Goal: Information Seeking & Learning: Find specific fact

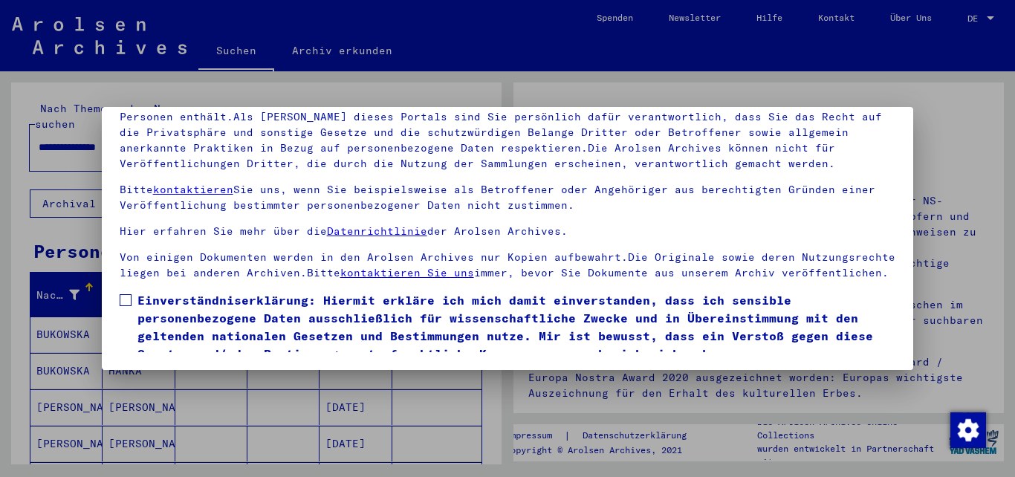
scroll to position [62, 0]
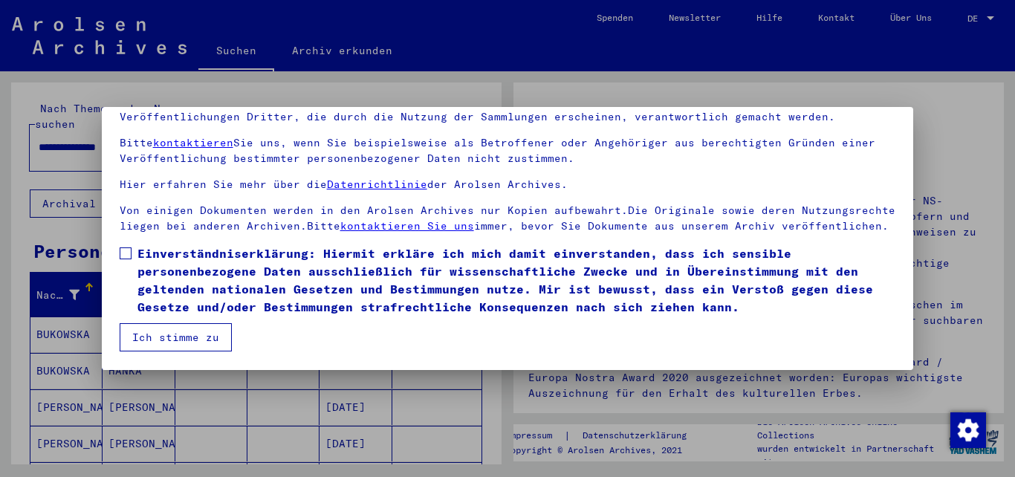
click at [123, 253] on span at bounding box center [126, 253] width 12 height 12
click at [189, 340] on button "Ich stimme zu" at bounding box center [176, 337] width 112 height 28
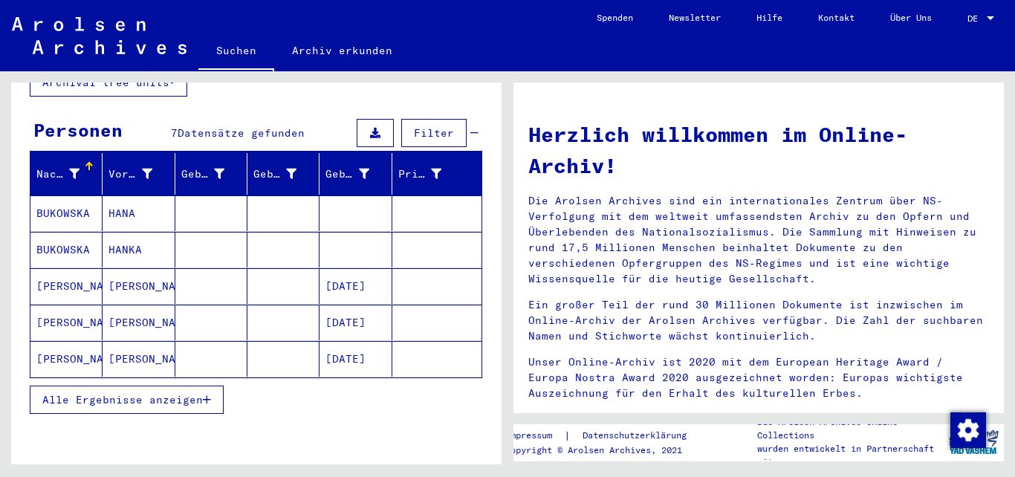
scroll to position [120, 0]
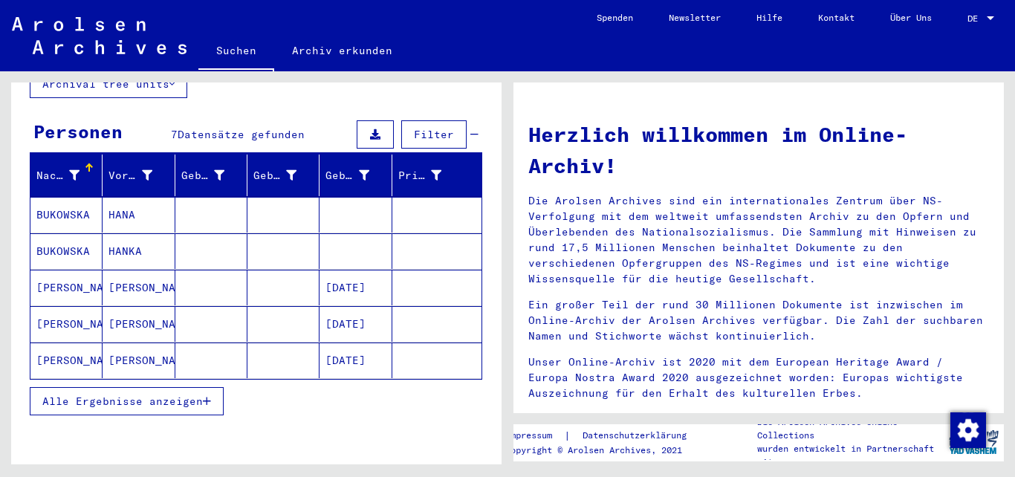
click at [354, 342] on mat-cell "[DATE]" at bounding box center [355, 360] width 72 height 36
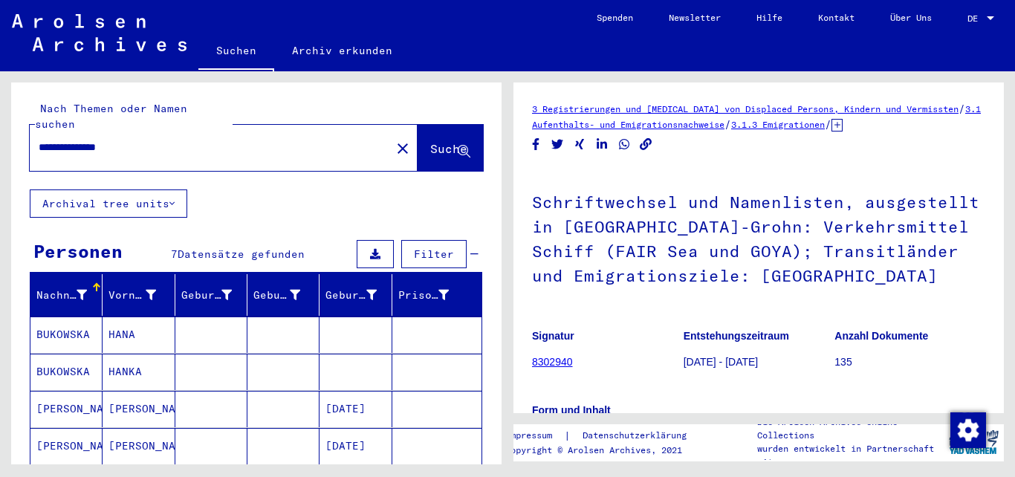
click at [147, 140] on input "**********" at bounding box center [210, 148] width 343 height 16
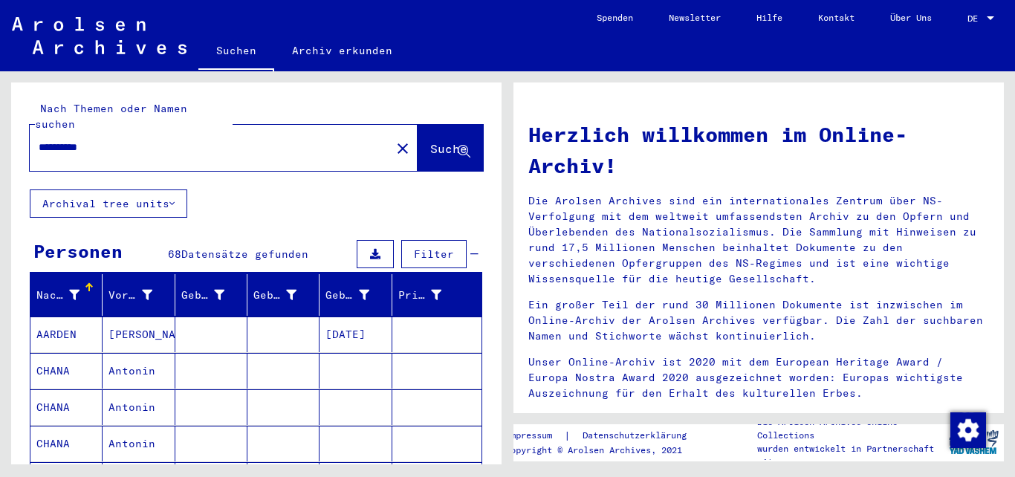
drag, startPoint x: 74, startPoint y: 136, endPoint x: 0, endPoint y: 129, distance: 74.6
click at [39, 140] on input "**********" at bounding box center [206, 148] width 334 height 16
click at [433, 141] on span "Suche" at bounding box center [448, 148] width 37 height 15
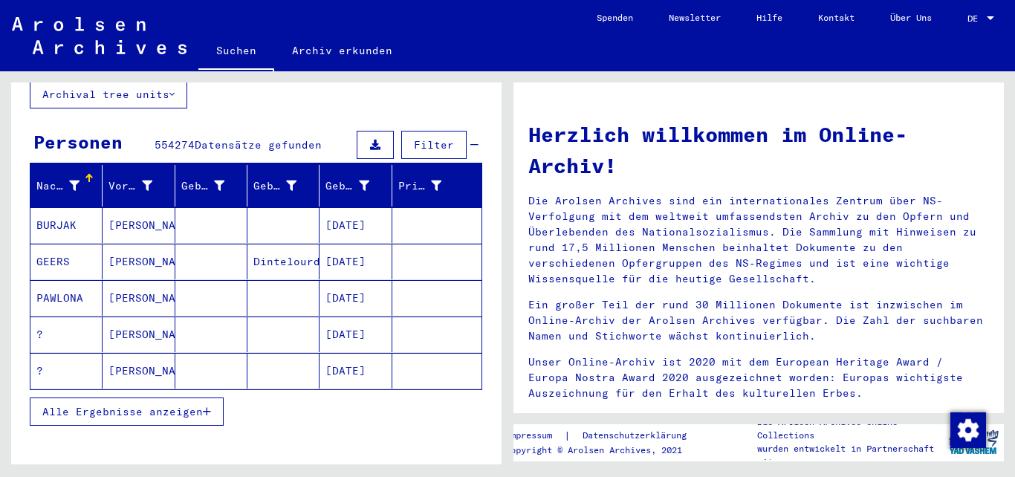
scroll to position [111, 0]
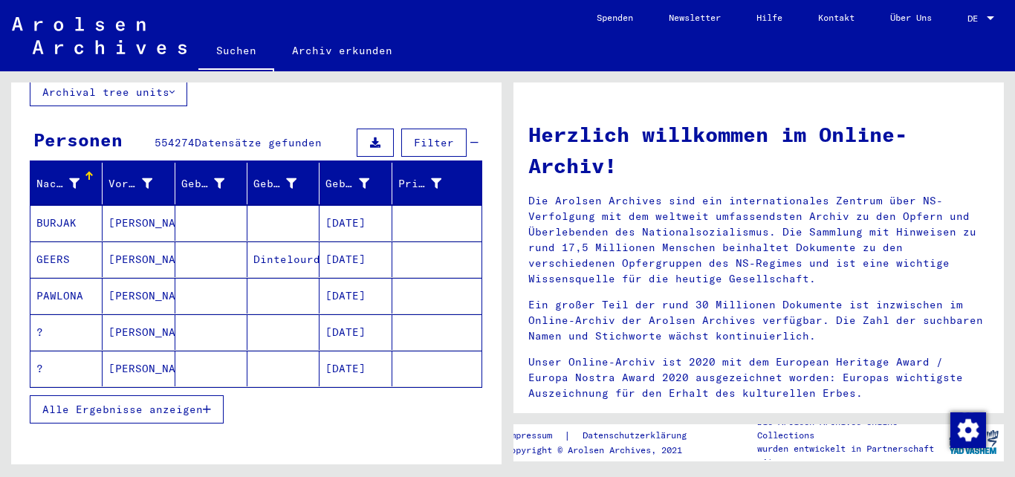
click at [360, 351] on mat-cell "[DATE]" at bounding box center [355, 369] width 72 height 36
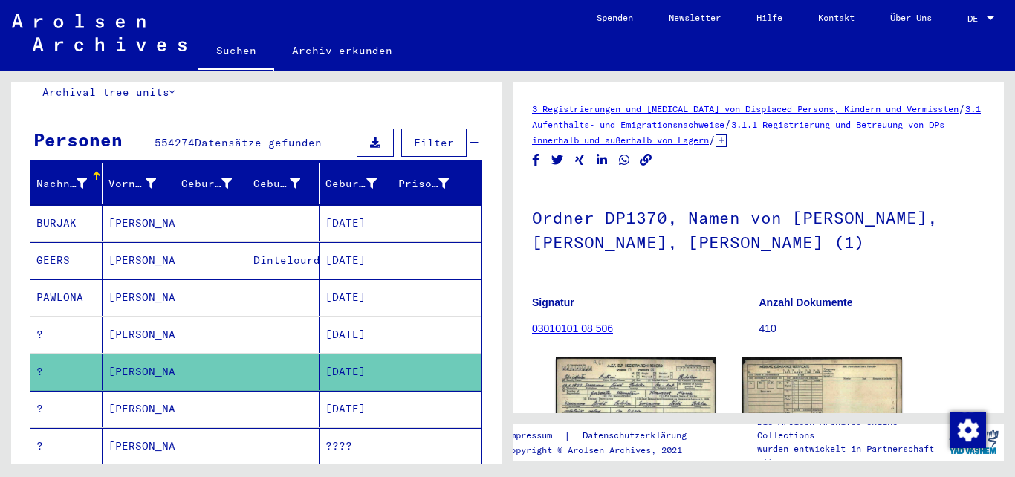
scroll to position [116, 0]
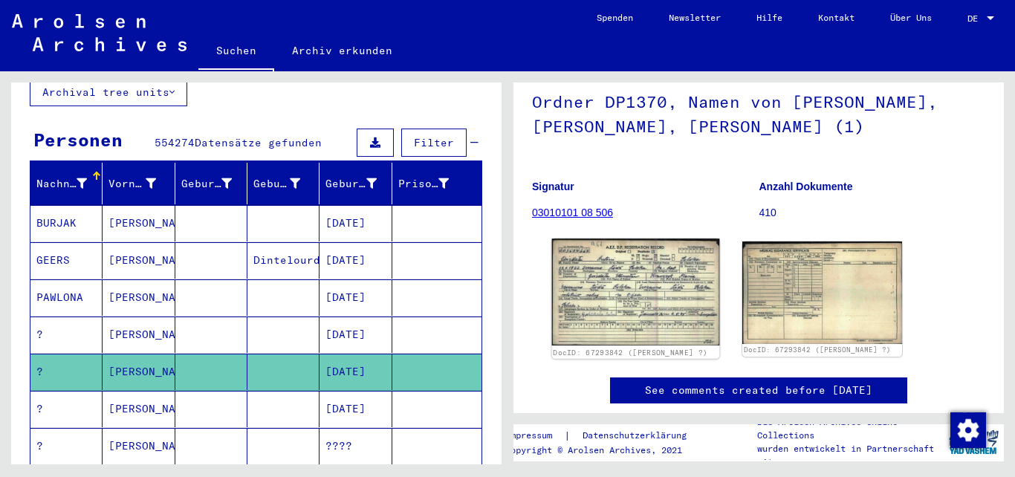
click at [691, 287] on img at bounding box center [636, 291] width 168 height 107
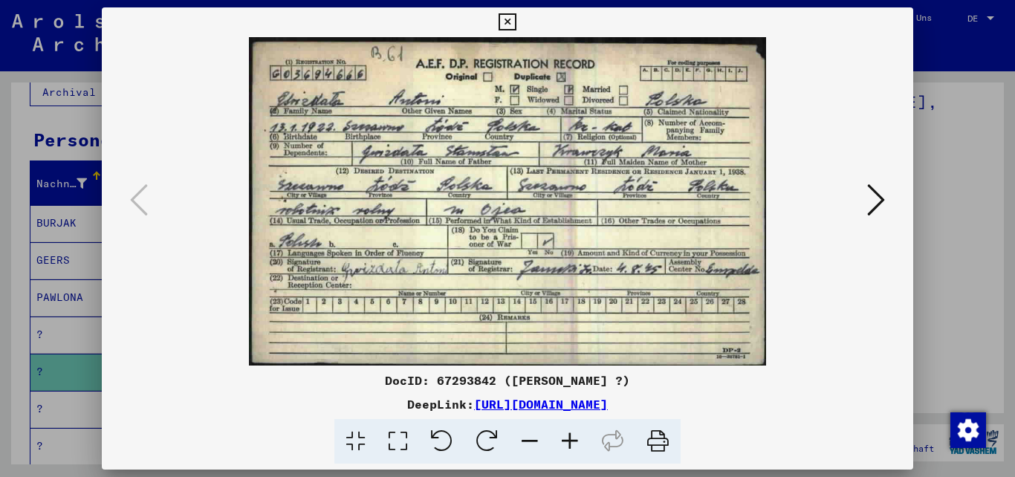
click at [520, 13] on div at bounding box center [507, 22] width 26 height 30
click at [516, 19] on icon at bounding box center [507, 22] width 17 height 18
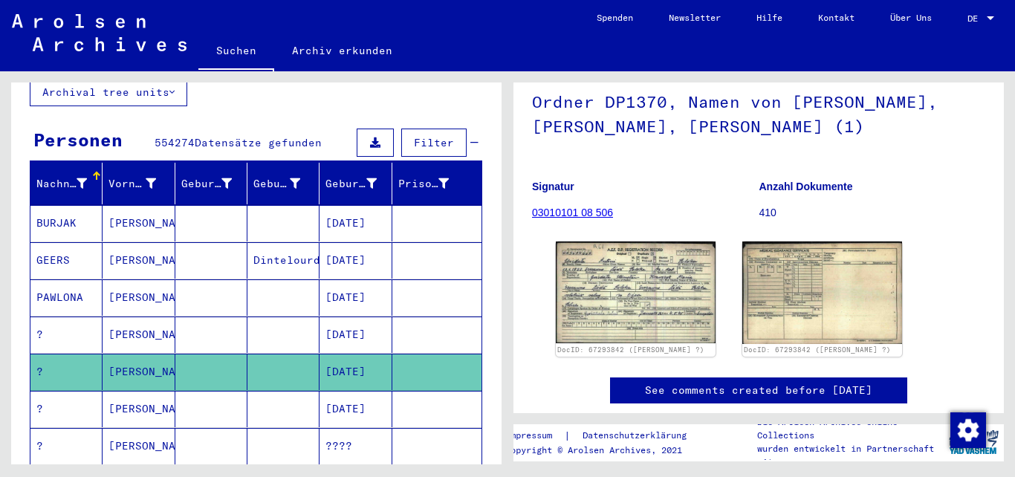
scroll to position [0, 0]
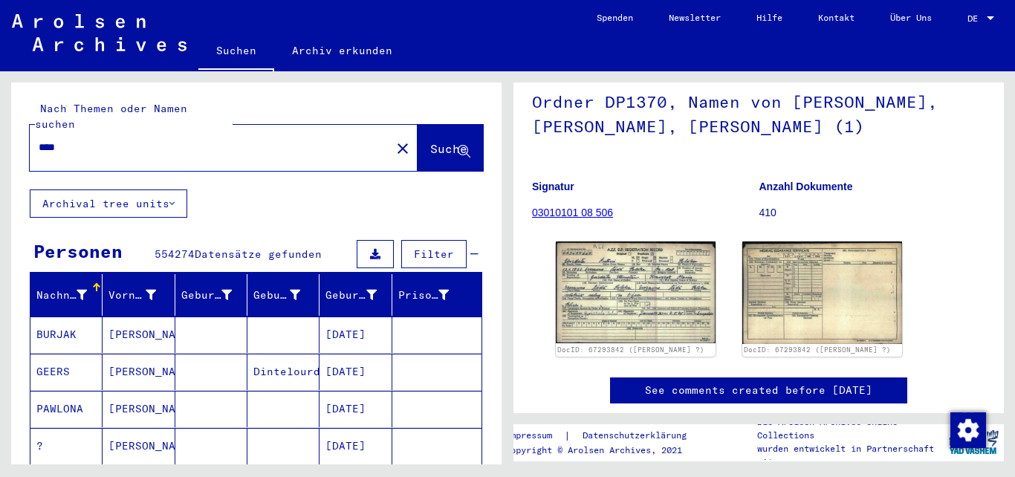
drag, startPoint x: 103, startPoint y: 134, endPoint x: 1, endPoint y: 136, distance: 101.8
click at [39, 140] on input "****" at bounding box center [210, 148] width 343 height 16
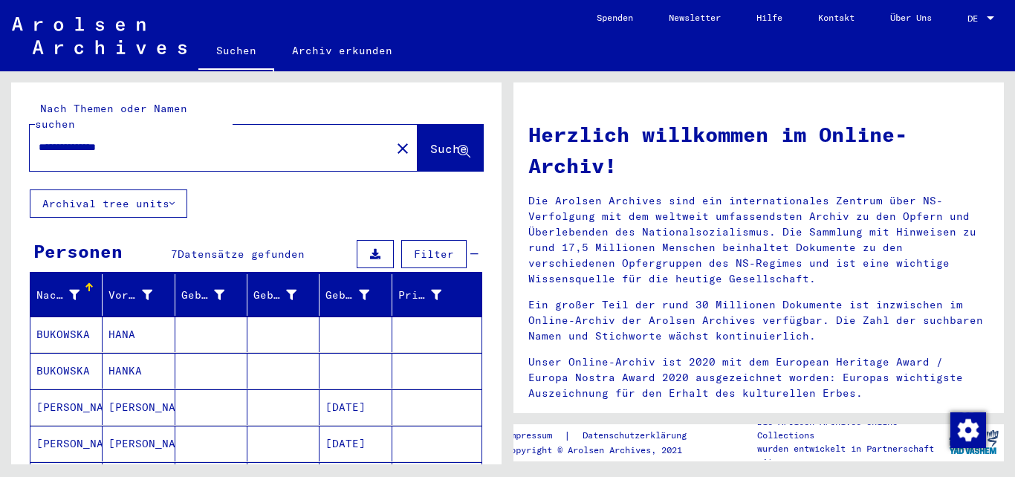
click at [123, 319] on mat-cell "HANA" at bounding box center [139, 334] width 72 height 36
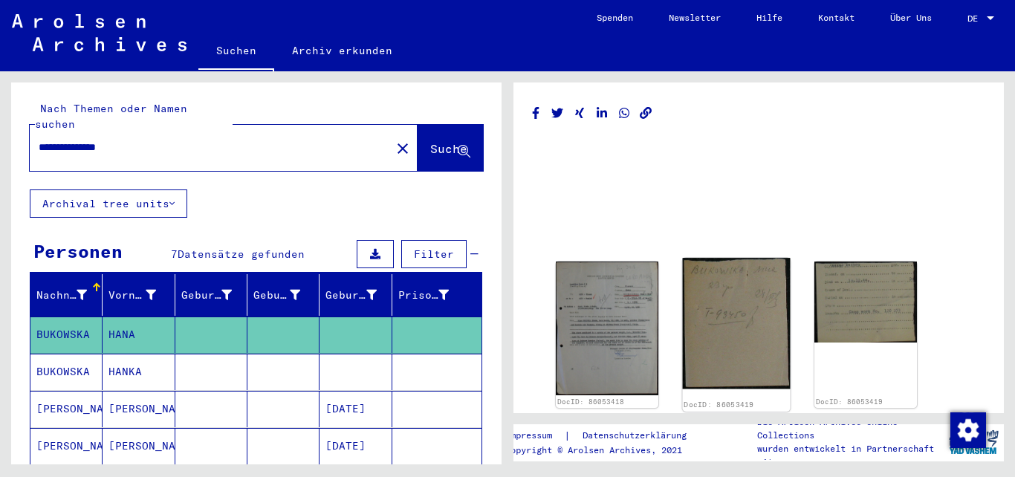
click at [695, 345] on img at bounding box center [737, 324] width 108 height 132
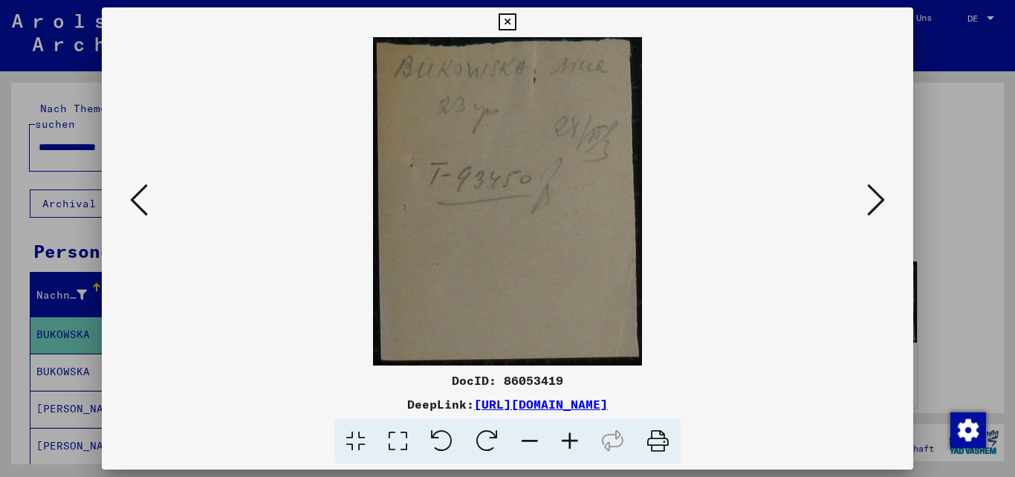
click at [126, 203] on button at bounding box center [139, 201] width 27 height 42
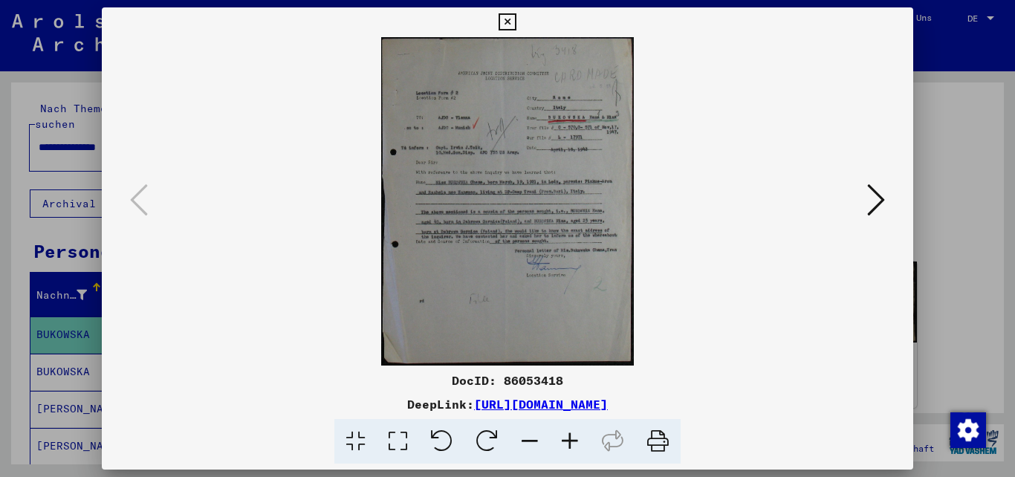
click at [568, 444] on icon at bounding box center [570, 441] width 40 height 45
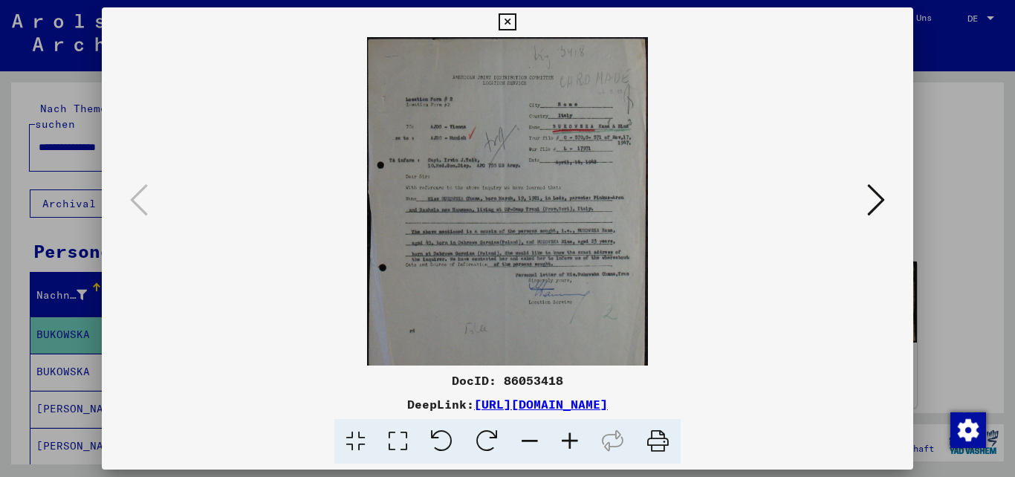
click at [568, 444] on icon at bounding box center [570, 441] width 40 height 45
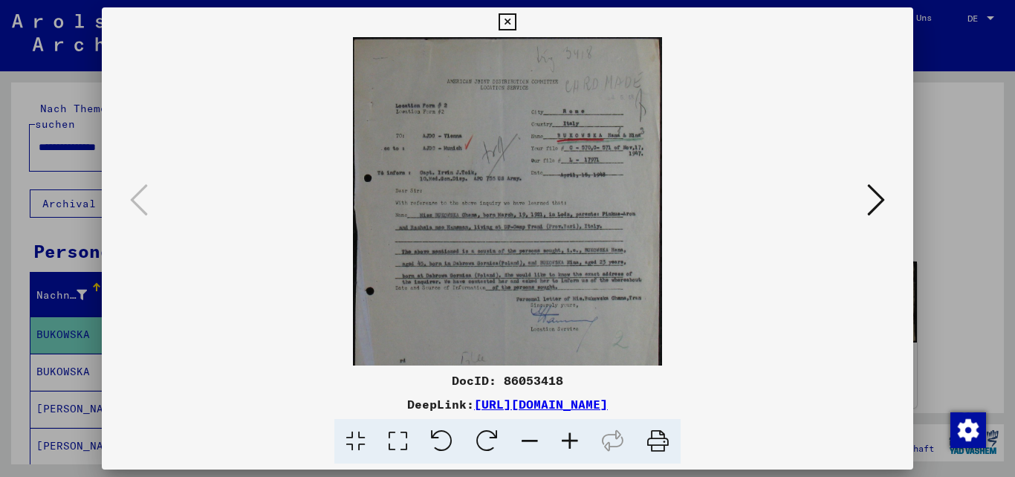
click at [568, 444] on icon at bounding box center [570, 441] width 40 height 45
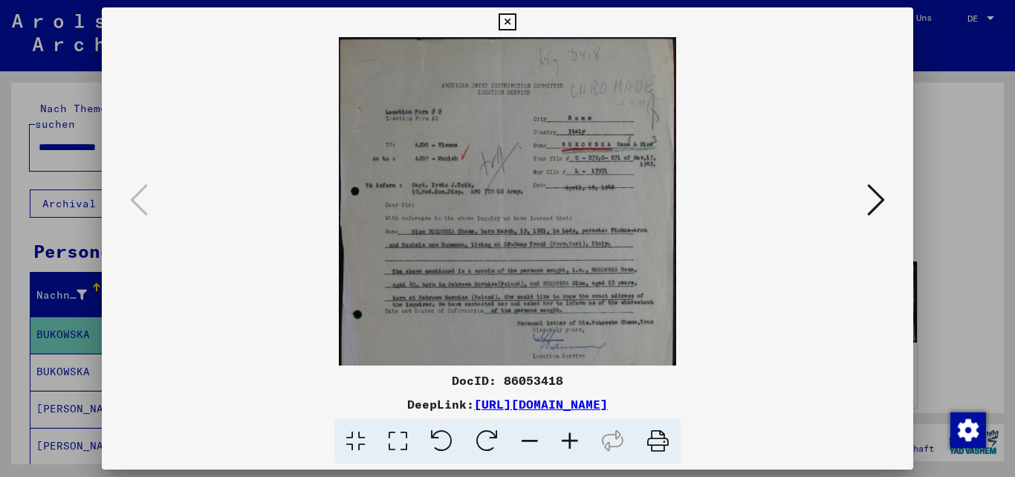
click at [568, 444] on icon at bounding box center [570, 441] width 40 height 45
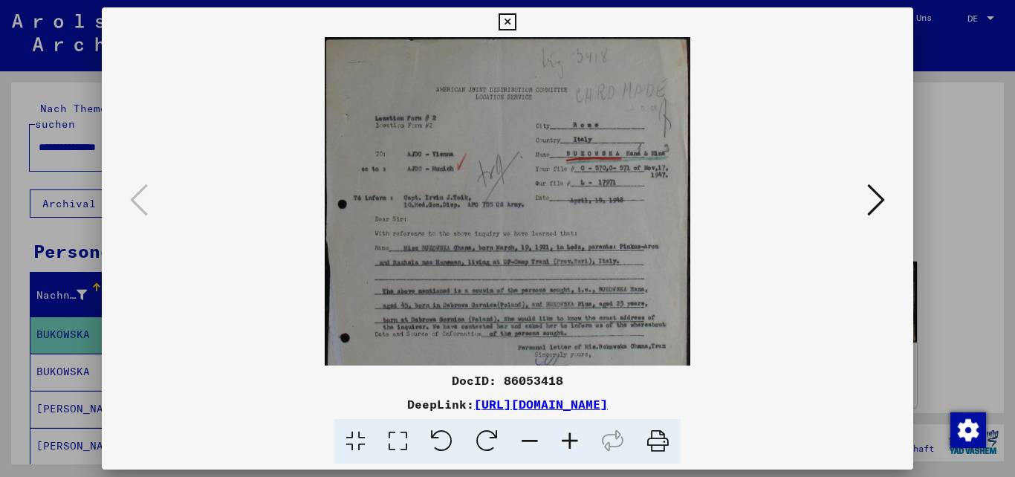
click at [568, 444] on icon at bounding box center [570, 441] width 40 height 45
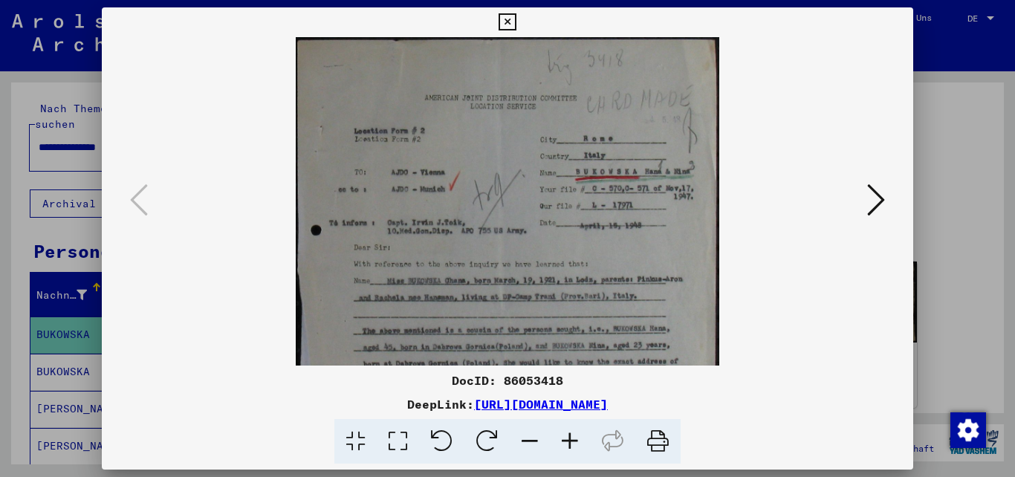
click at [568, 444] on icon at bounding box center [570, 441] width 40 height 45
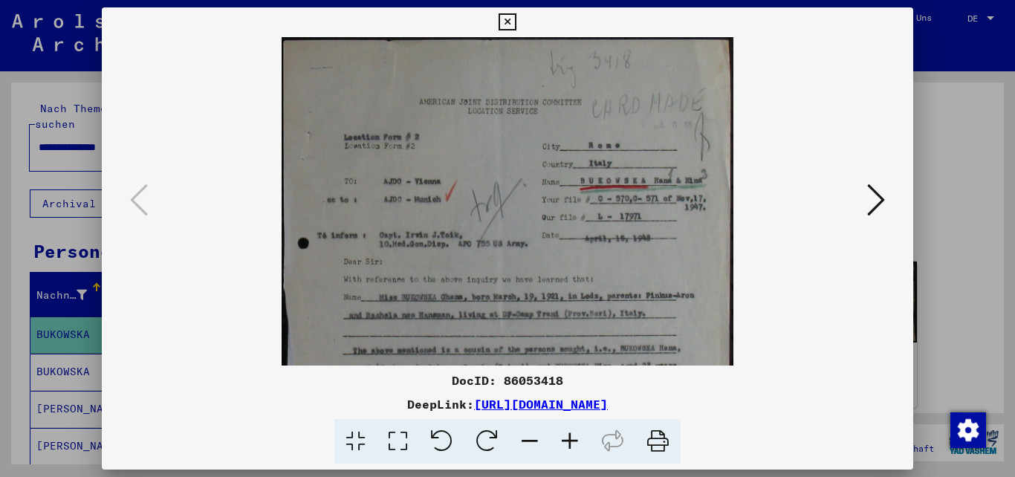
click at [568, 444] on icon at bounding box center [570, 441] width 40 height 45
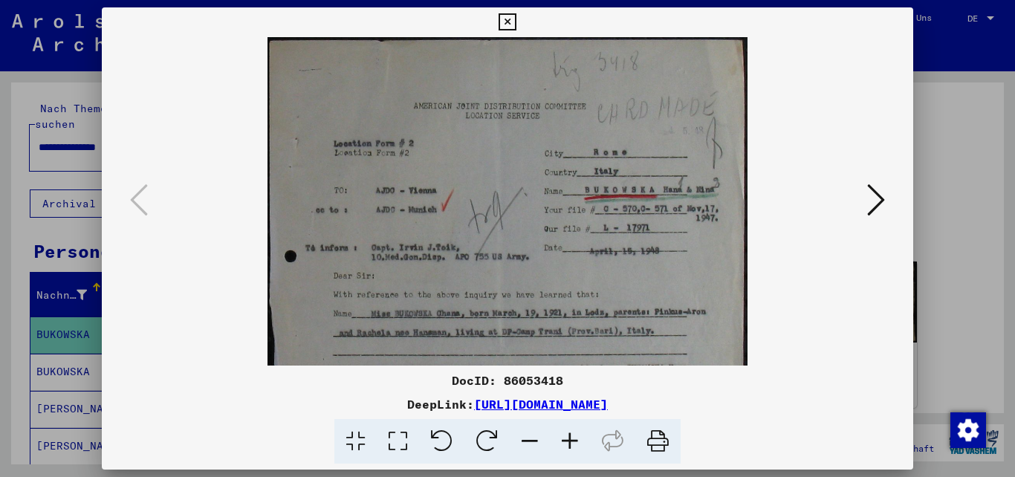
click at [568, 444] on icon at bounding box center [570, 441] width 40 height 45
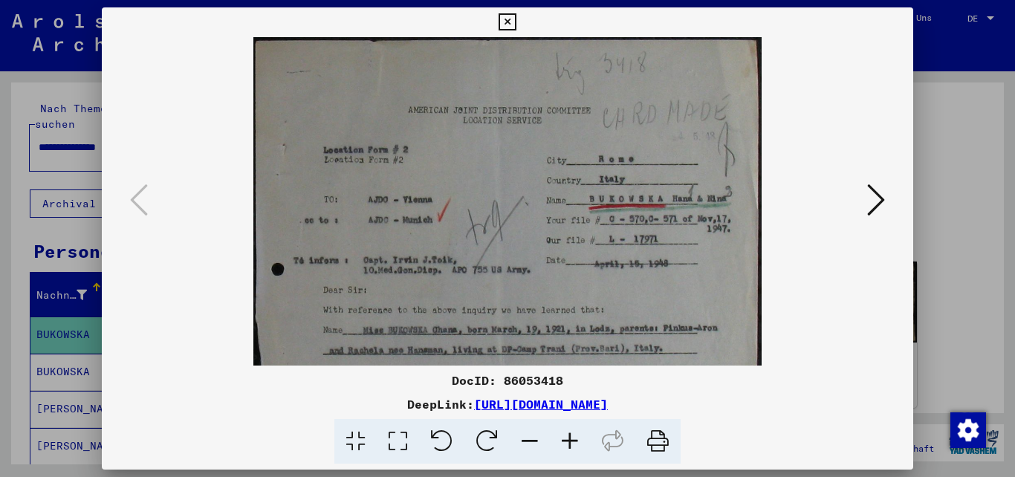
click at [568, 444] on icon at bounding box center [570, 441] width 40 height 45
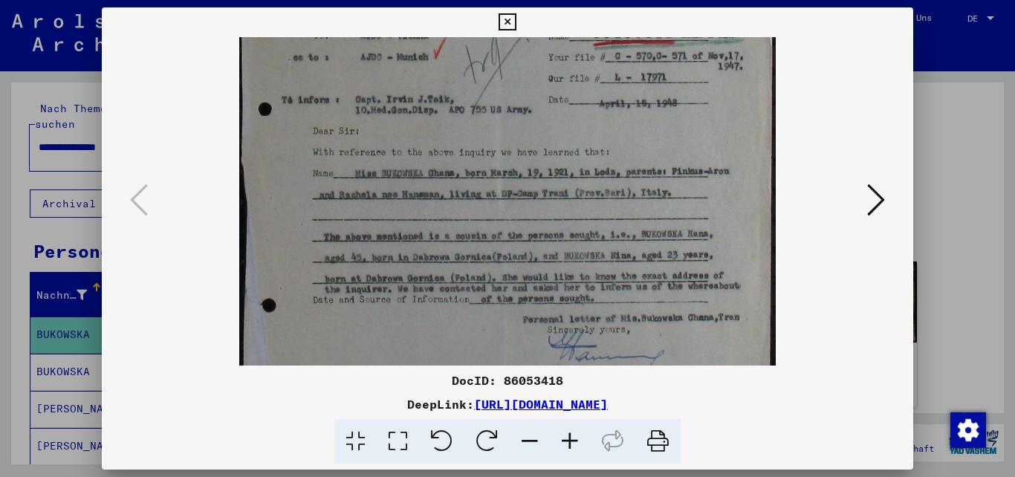
scroll to position [176, 0]
drag, startPoint x: 726, startPoint y: 288, endPoint x: 738, endPoint y: 111, distance: 176.5
click at [738, 111] on img at bounding box center [507, 211] width 537 height 700
click at [646, 437] on icon at bounding box center [657, 441] width 45 height 45
click at [874, 195] on icon at bounding box center [876, 200] width 18 height 36
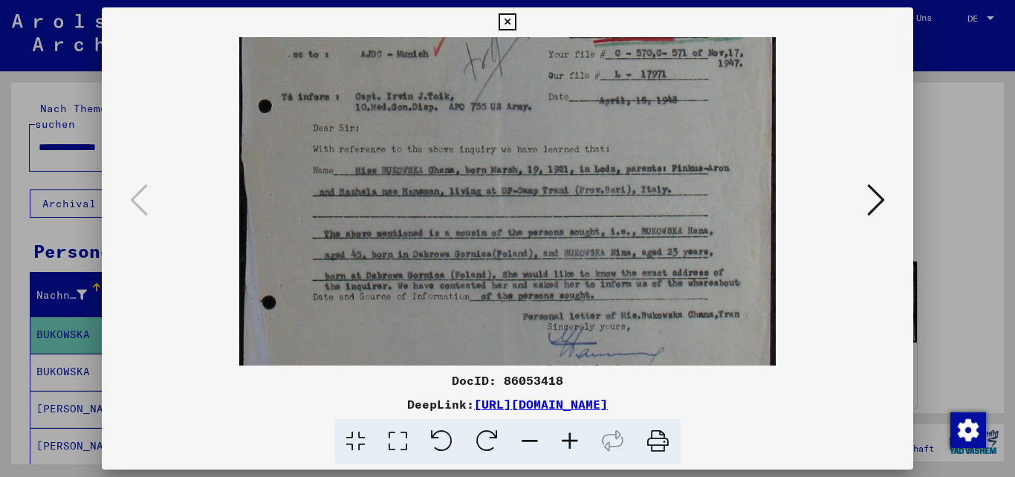
scroll to position [0, 0]
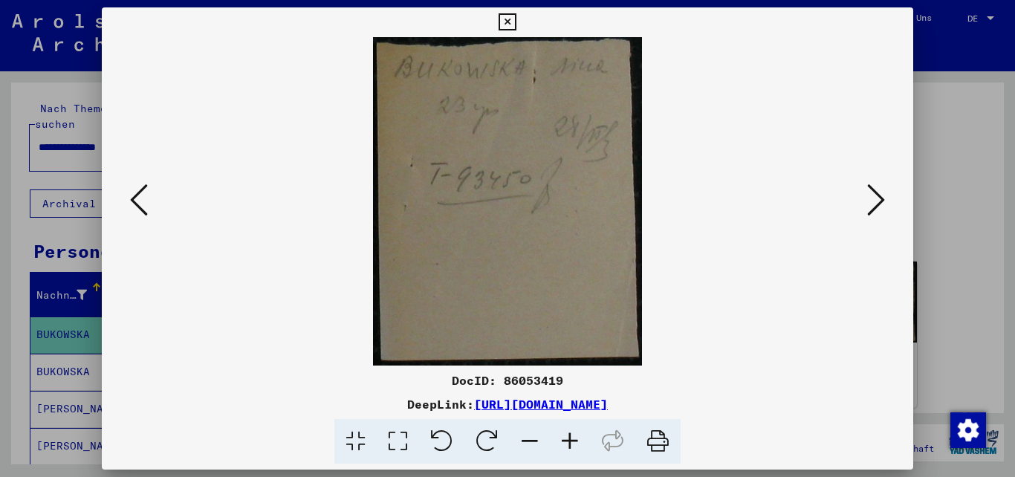
click at [874, 195] on icon at bounding box center [876, 200] width 18 height 36
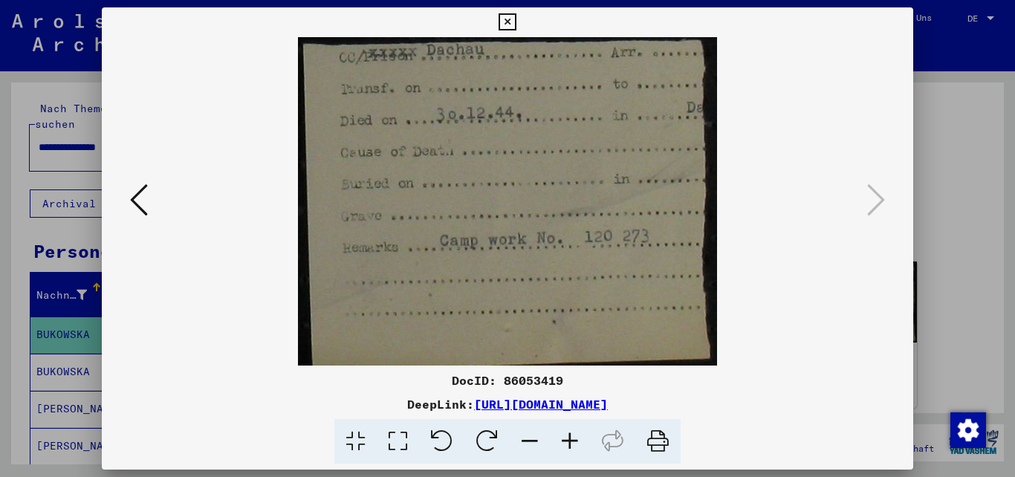
drag, startPoint x: 580, startPoint y: 254, endPoint x: 591, endPoint y: 302, distance: 48.8
click at [591, 302] on img at bounding box center [507, 201] width 418 height 328
click at [863, 203] on viewer-one-image at bounding box center [507, 201] width 711 height 328
click at [516, 17] on icon at bounding box center [507, 22] width 17 height 18
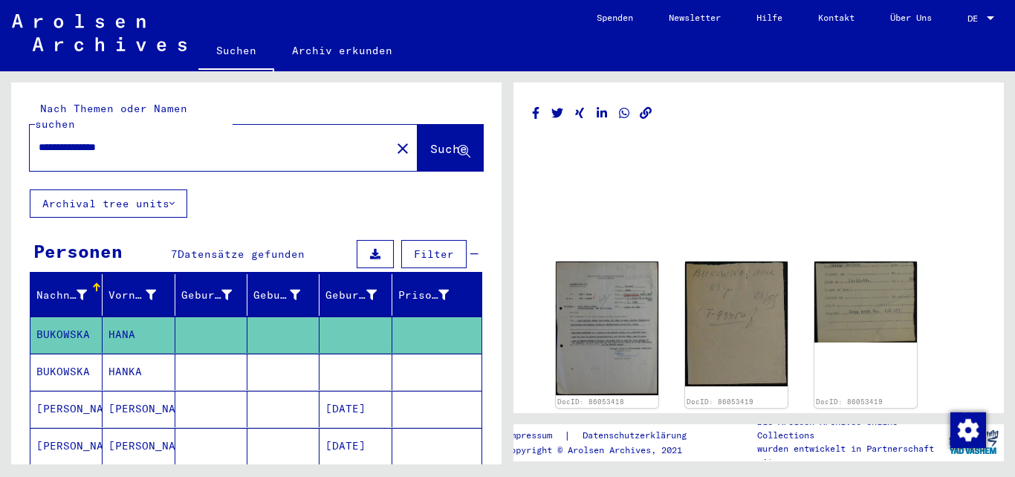
click at [126, 359] on mat-cell "HANKA" at bounding box center [139, 372] width 72 height 36
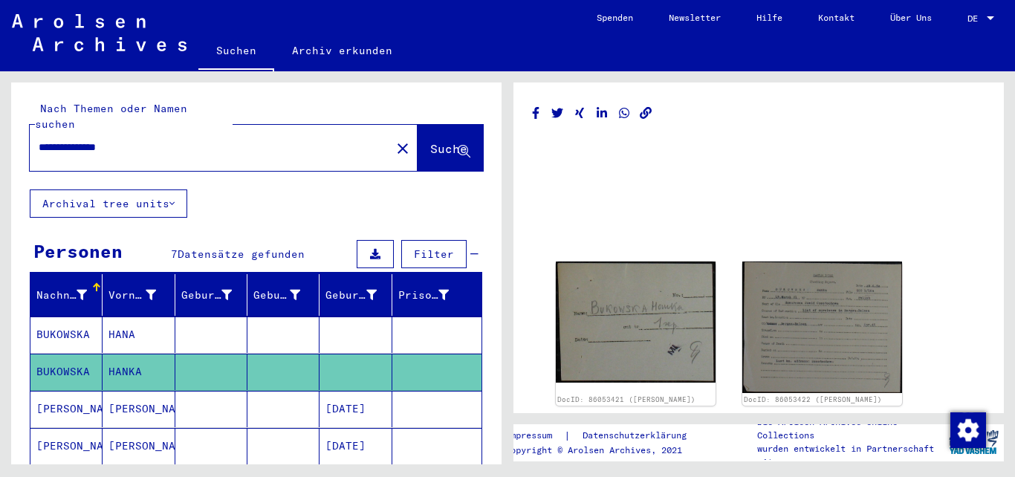
scroll to position [119, 0]
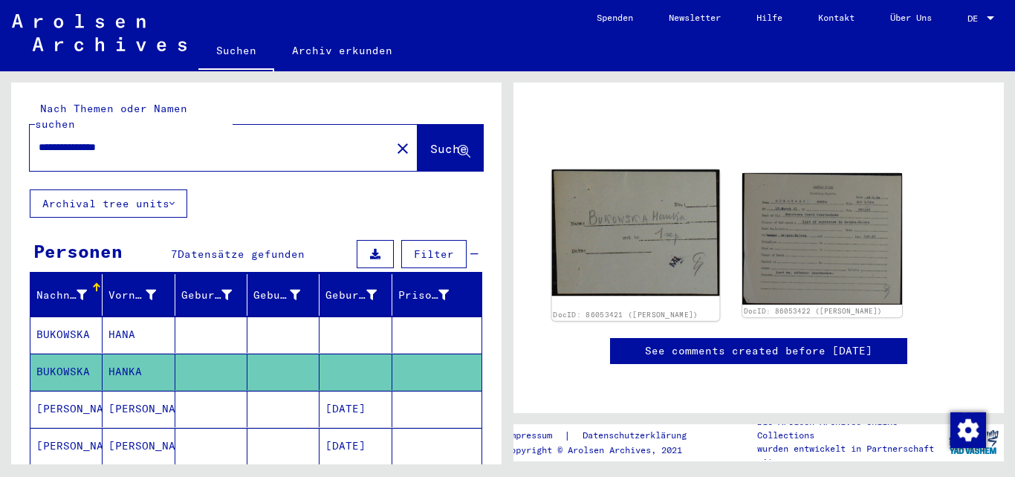
click at [654, 177] on img at bounding box center [636, 232] width 168 height 127
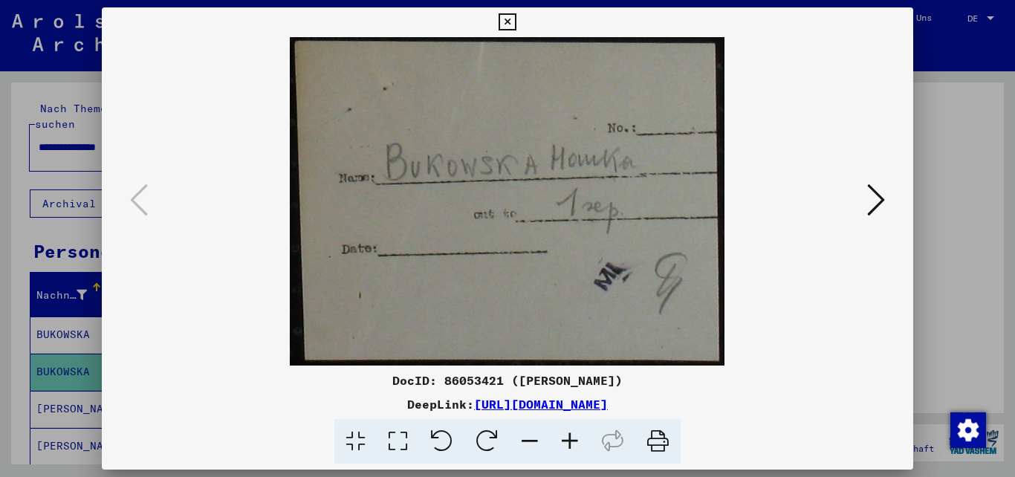
click at [880, 201] on icon at bounding box center [876, 200] width 18 height 36
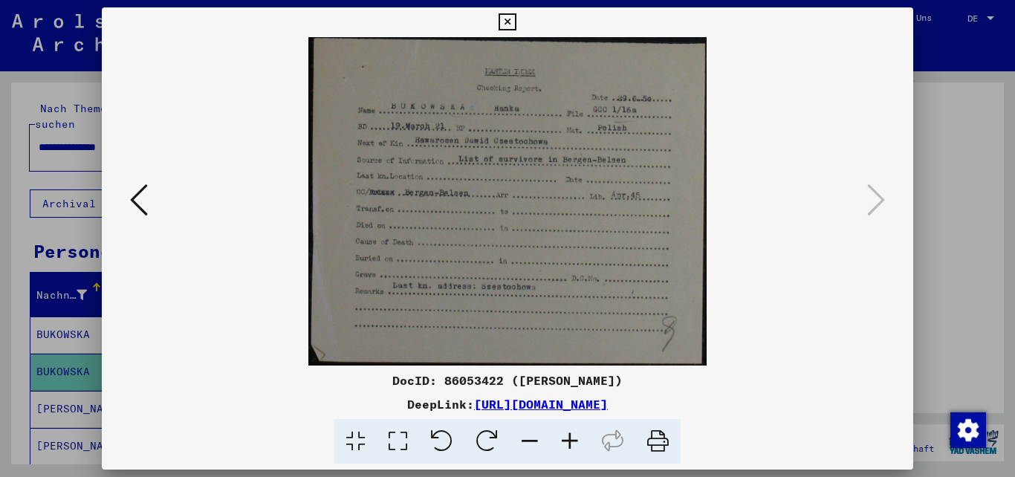
click at [570, 449] on icon at bounding box center [570, 441] width 40 height 45
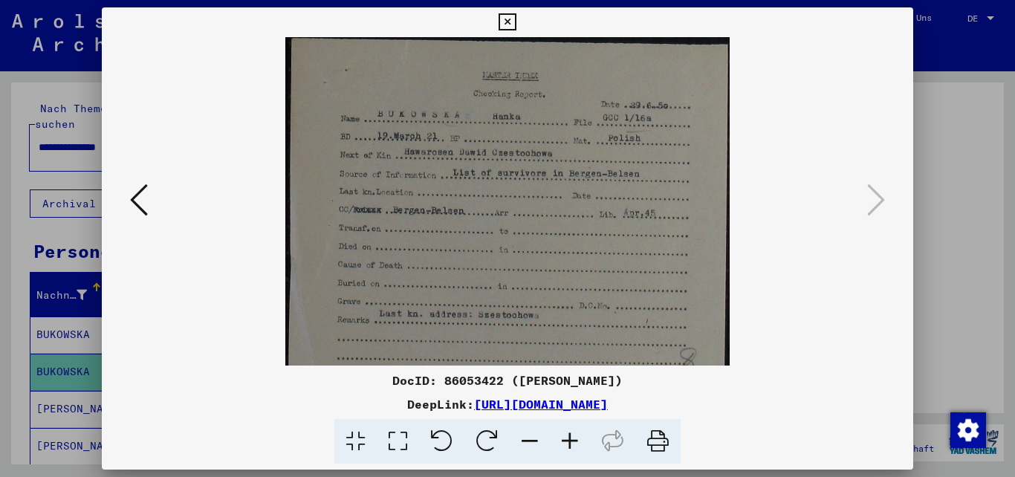
click at [570, 449] on icon at bounding box center [570, 441] width 40 height 45
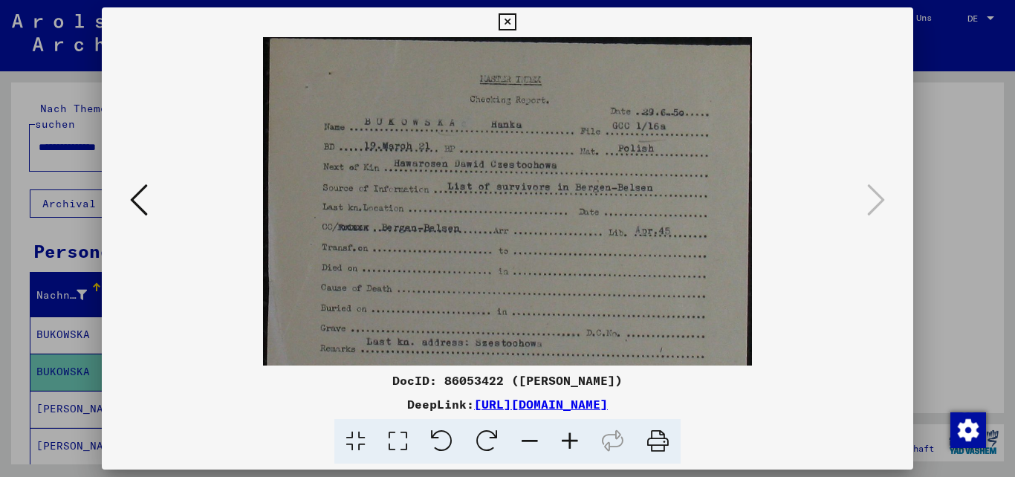
drag, startPoint x: 617, startPoint y: 136, endPoint x: 617, endPoint y: 200, distance: 63.9
click at [617, 200] on img at bounding box center [507, 238] width 489 height 403
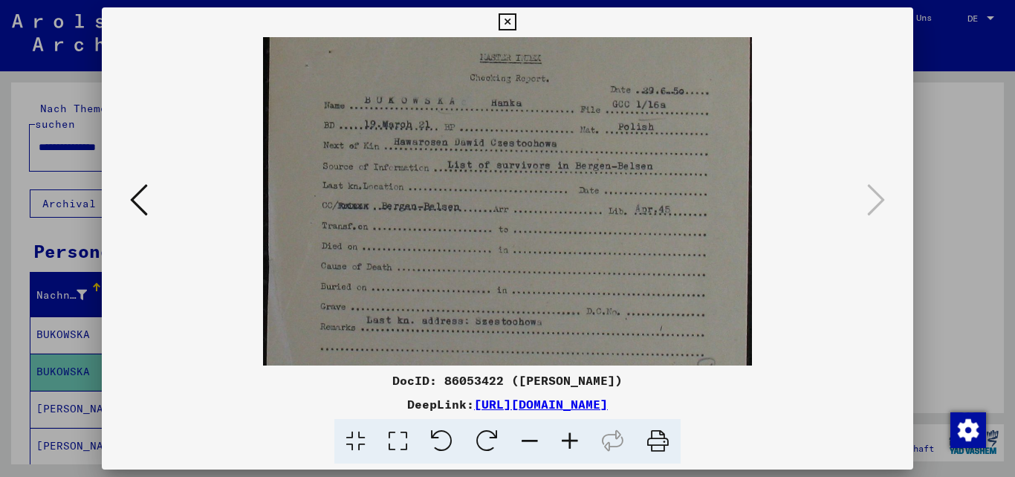
drag, startPoint x: 706, startPoint y: 265, endPoint x: 706, endPoint y: 219, distance: 46.1
click at [707, 225] on img at bounding box center [507, 217] width 489 height 403
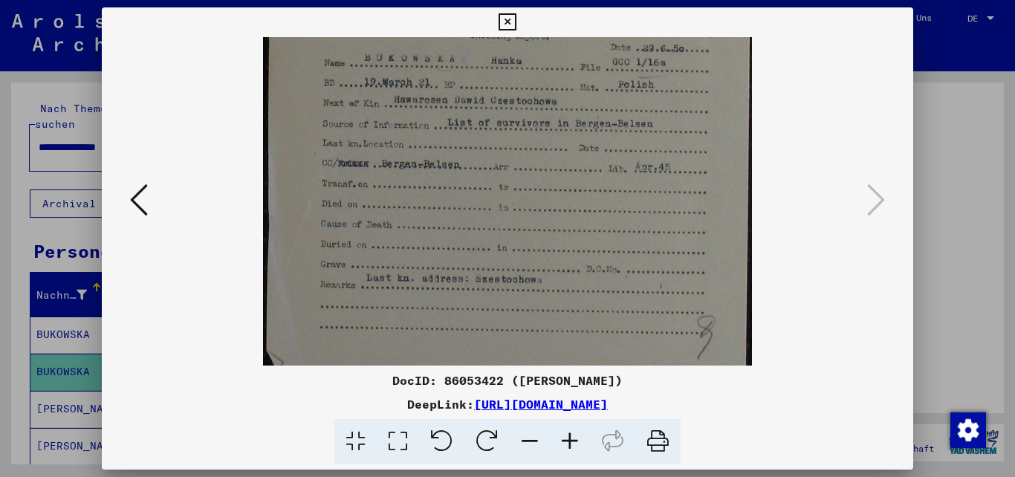
scroll to position [74, 0]
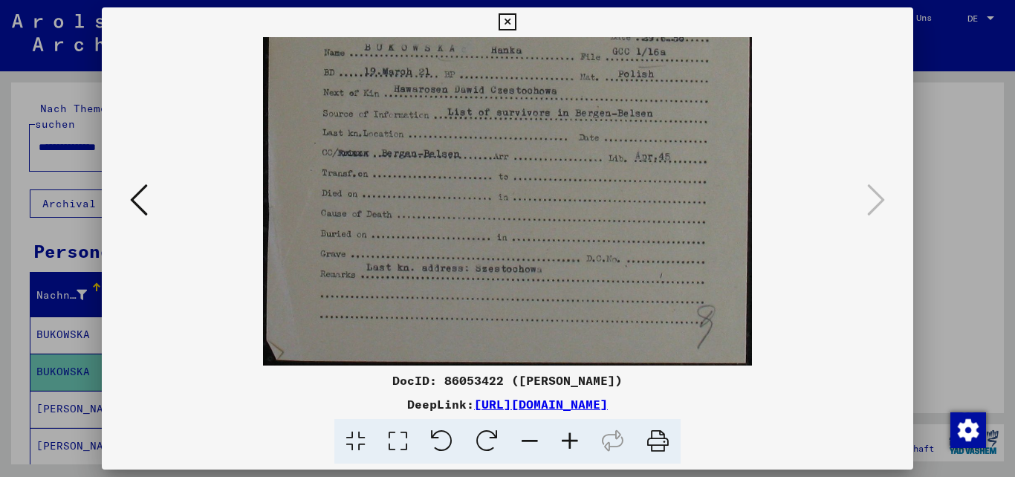
drag, startPoint x: 675, startPoint y: 289, endPoint x: 704, endPoint y: 169, distance: 124.0
click at [704, 171] on img at bounding box center [507, 164] width 489 height 403
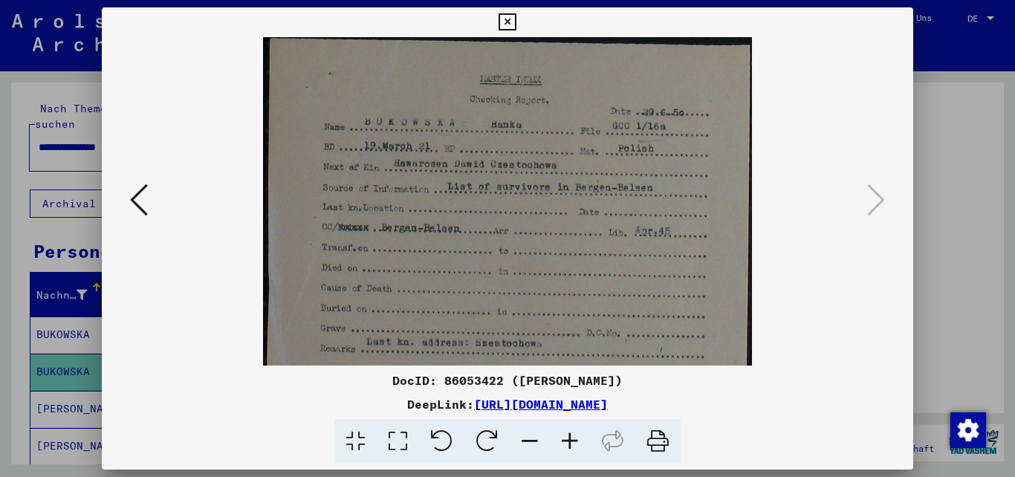
drag, startPoint x: 666, startPoint y: 166, endPoint x: 717, endPoint y: 304, distance: 147.4
click at [717, 304] on img at bounding box center [507, 238] width 489 height 403
click at [516, 25] on icon at bounding box center [507, 22] width 17 height 18
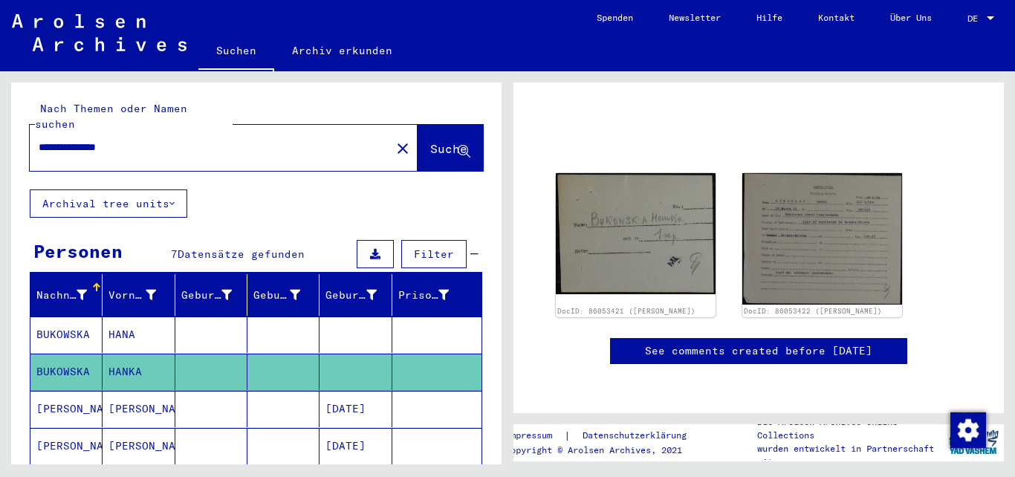
click at [345, 398] on mat-cell "[DATE]" at bounding box center [355, 409] width 72 height 36
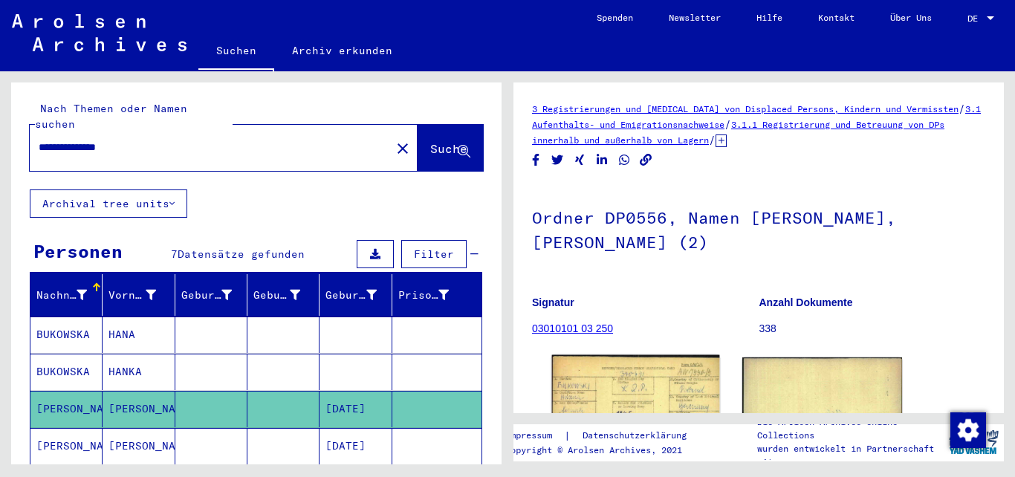
click at [629, 384] on img at bounding box center [636, 403] width 168 height 96
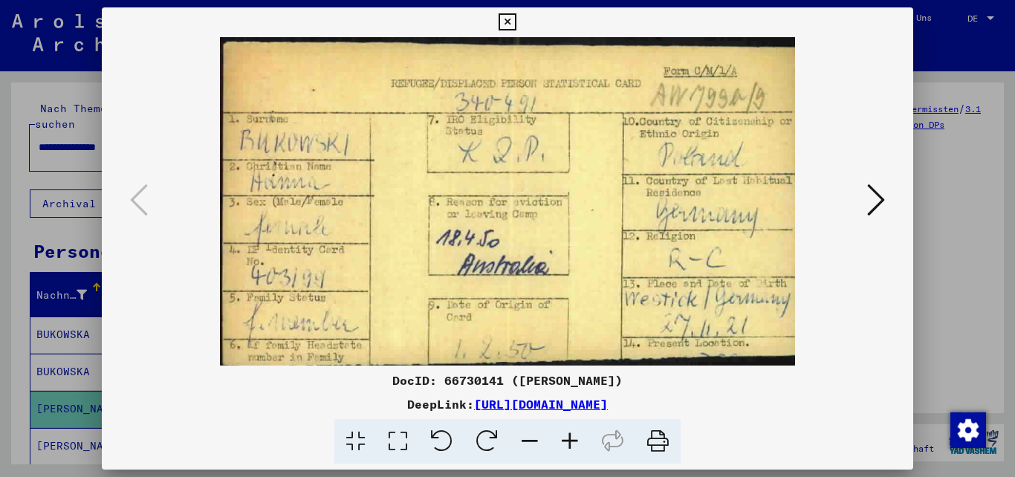
click at [879, 195] on icon at bounding box center [876, 200] width 18 height 36
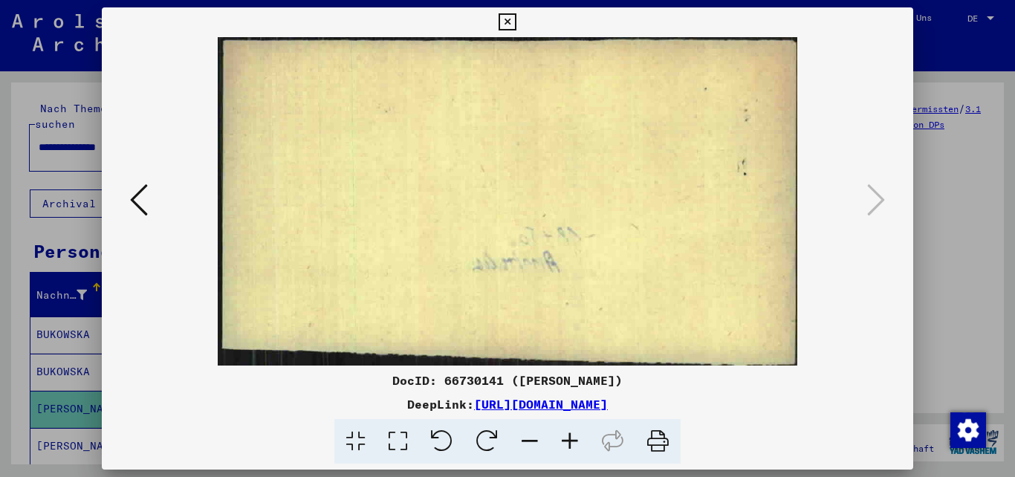
click at [516, 22] on icon at bounding box center [507, 22] width 17 height 18
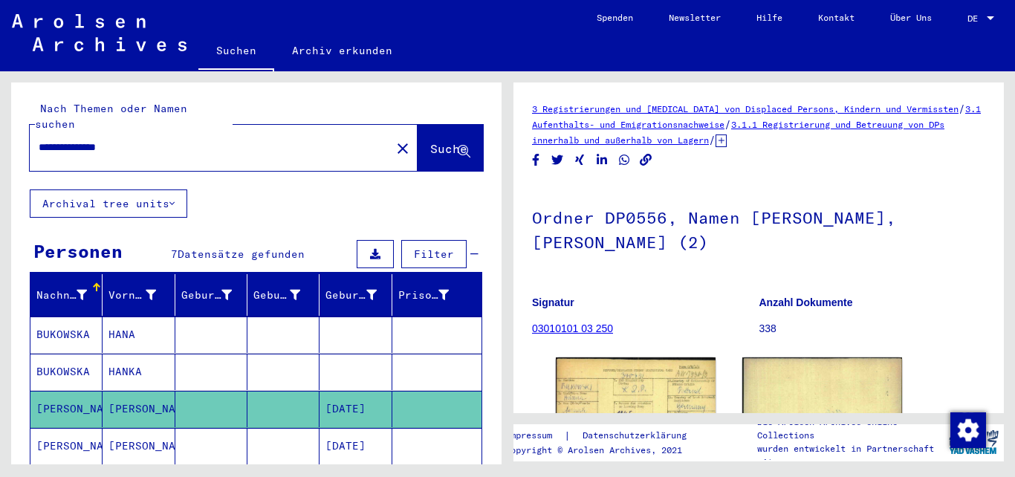
click at [343, 437] on mat-cell "[DATE]" at bounding box center [355, 446] width 72 height 36
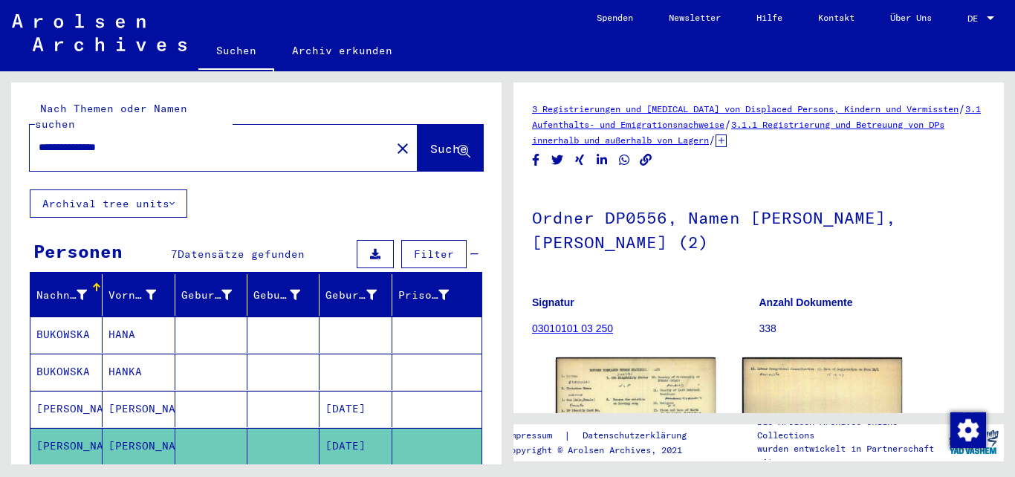
scroll to position [198, 0]
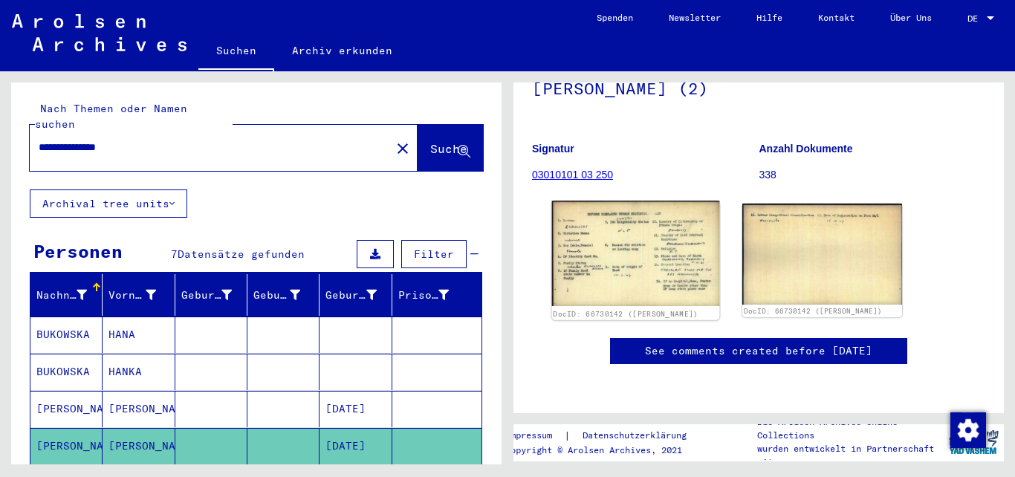
click at [627, 201] on img at bounding box center [636, 253] width 168 height 105
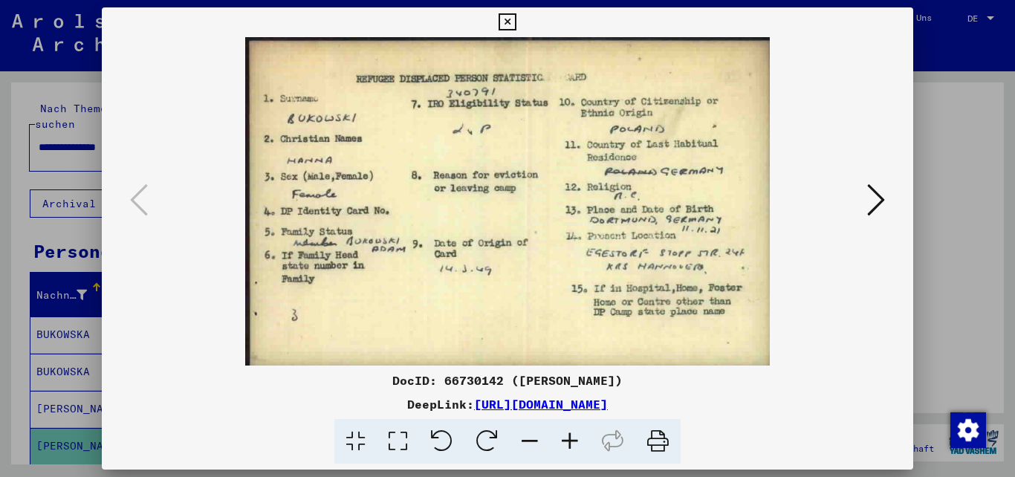
click at [868, 196] on button at bounding box center [876, 201] width 27 height 42
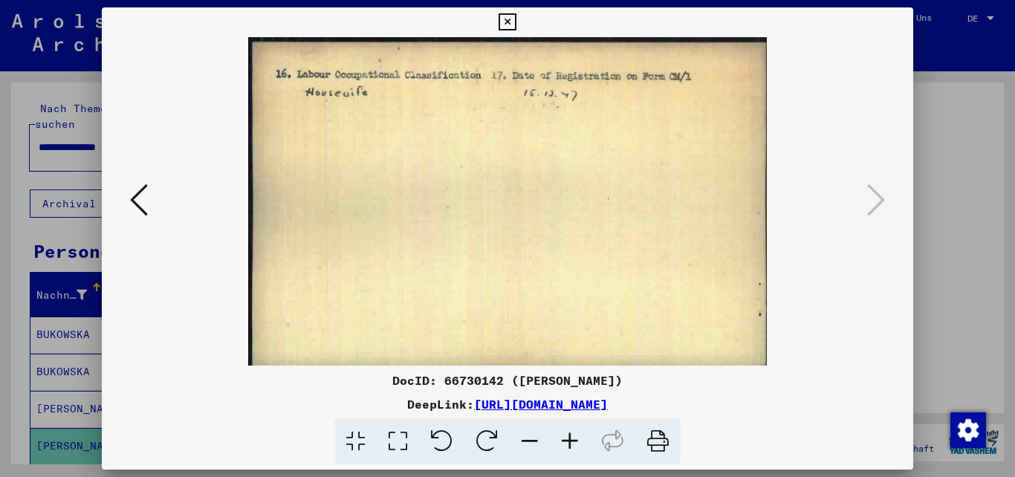
click at [130, 207] on icon at bounding box center [139, 200] width 18 height 36
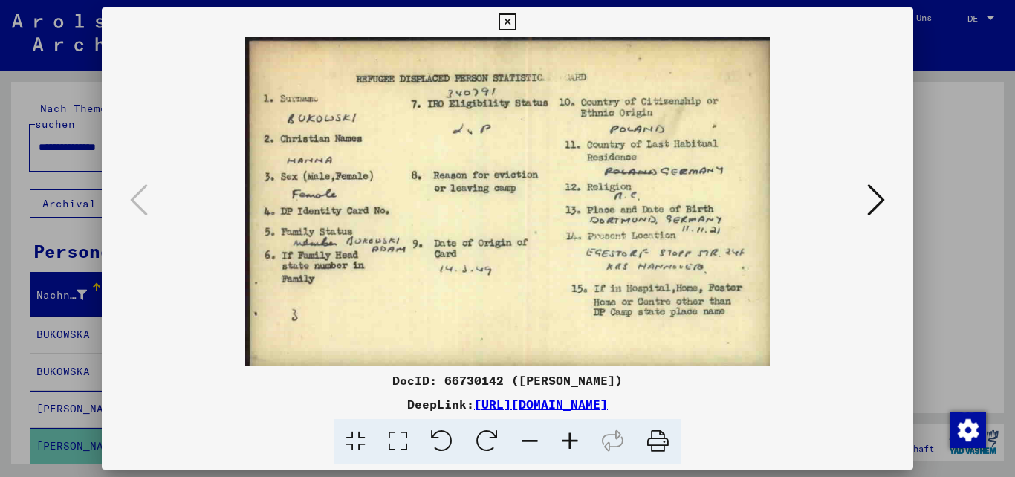
drag, startPoint x: 900, startPoint y: 22, endPoint x: 835, endPoint y: 68, distance: 79.6
click at [516, 22] on icon at bounding box center [507, 22] width 17 height 18
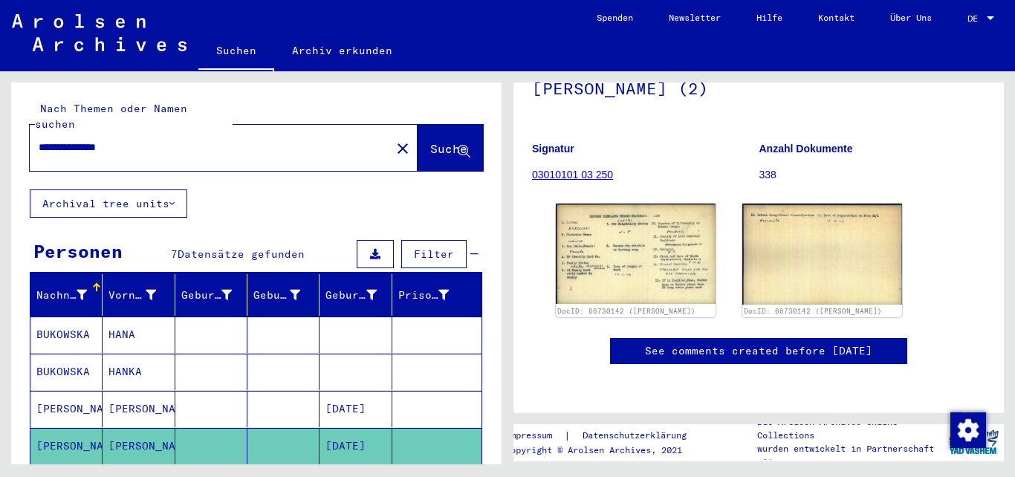
scroll to position [147, 0]
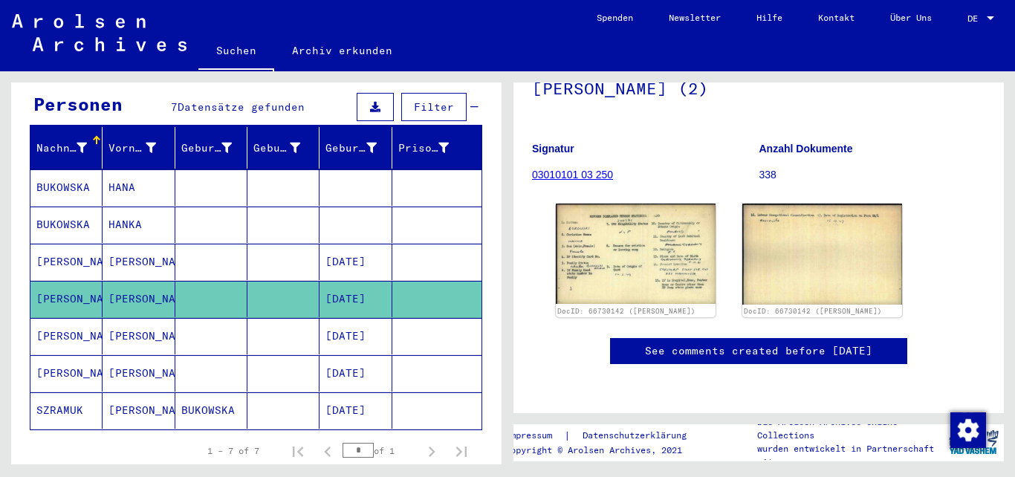
click at [363, 318] on mat-cell "[DATE]" at bounding box center [355, 336] width 72 height 36
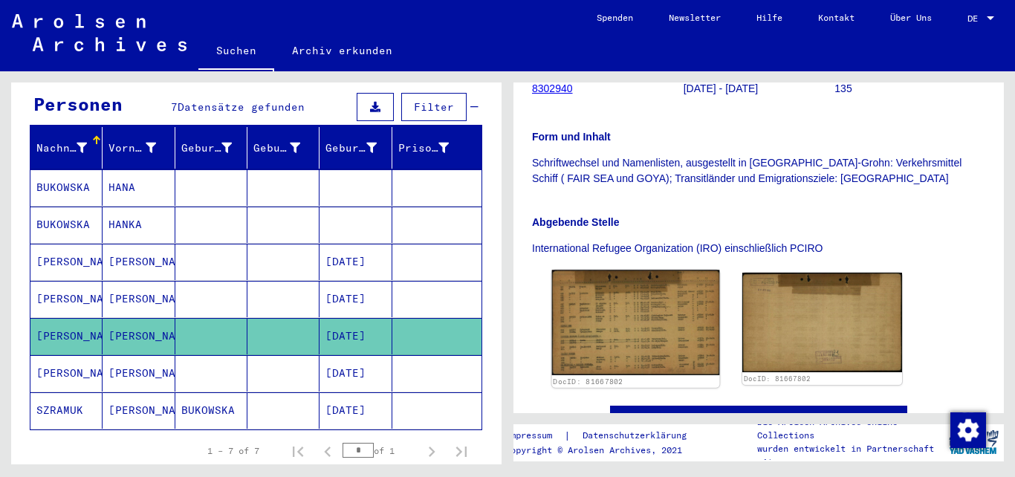
click at [627, 323] on img at bounding box center [636, 322] width 168 height 105
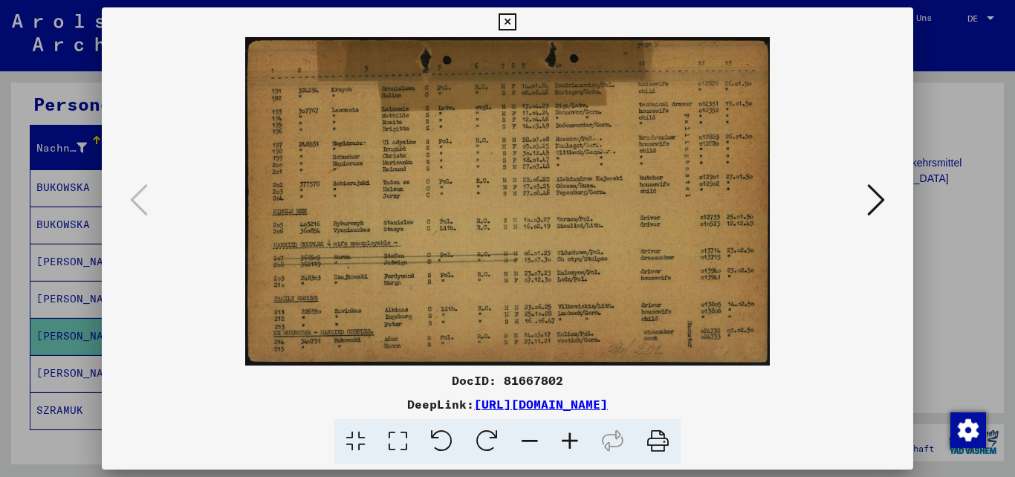
click at [572, 453] on icon at bounding box center [570, 441] width 40 height 45
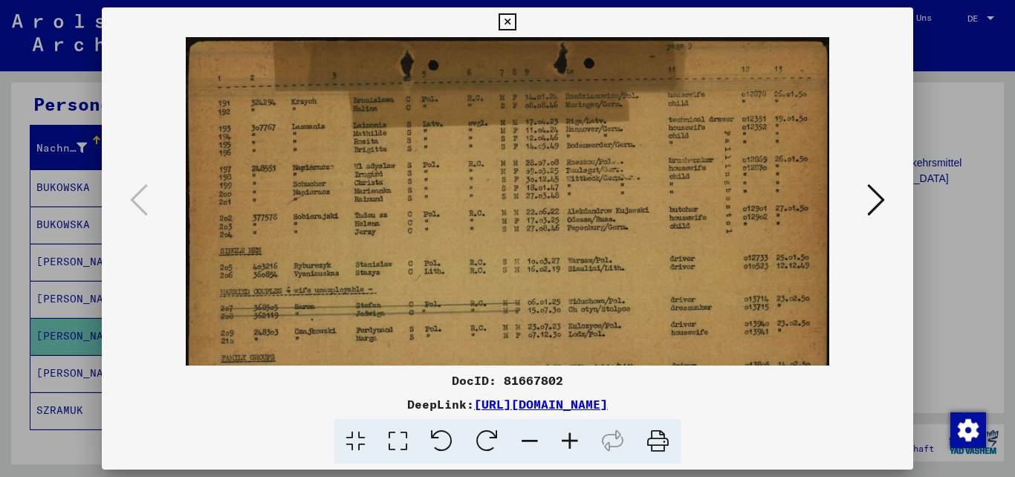
click at [572, 453] on icon at bounding box center [570, 441] width 40 height 45
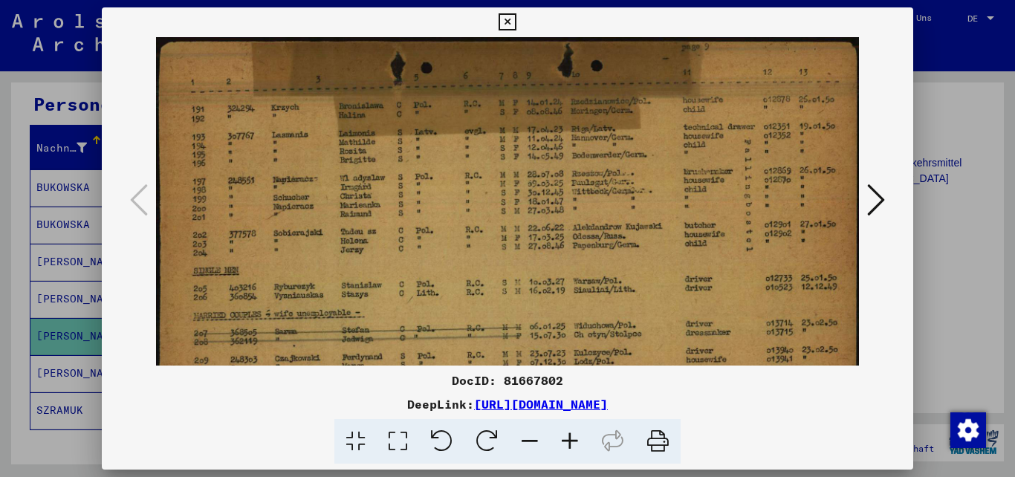
click at [572, 453] on icon at bounding box center [570, 441] width 40 height 45
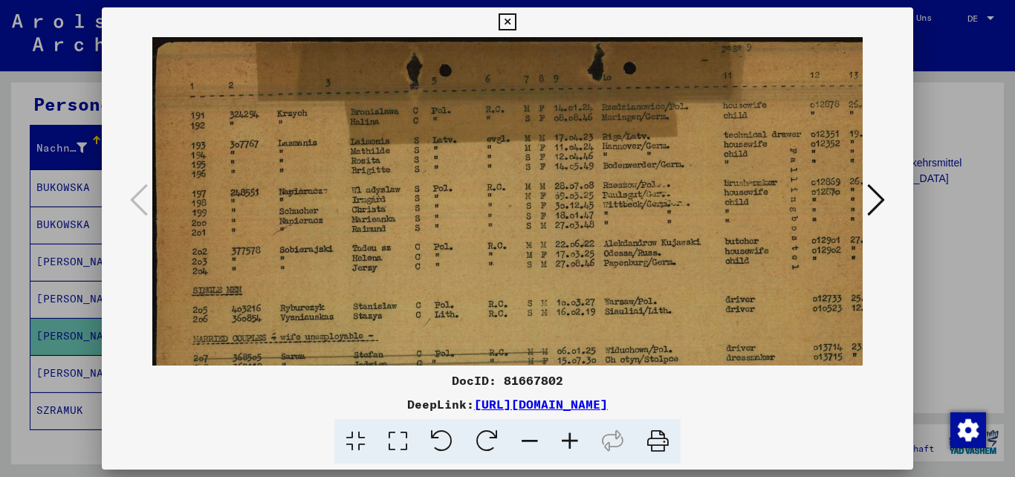
click at [572, 451] on icon at bounding box center [570, 441] width 40 height 45
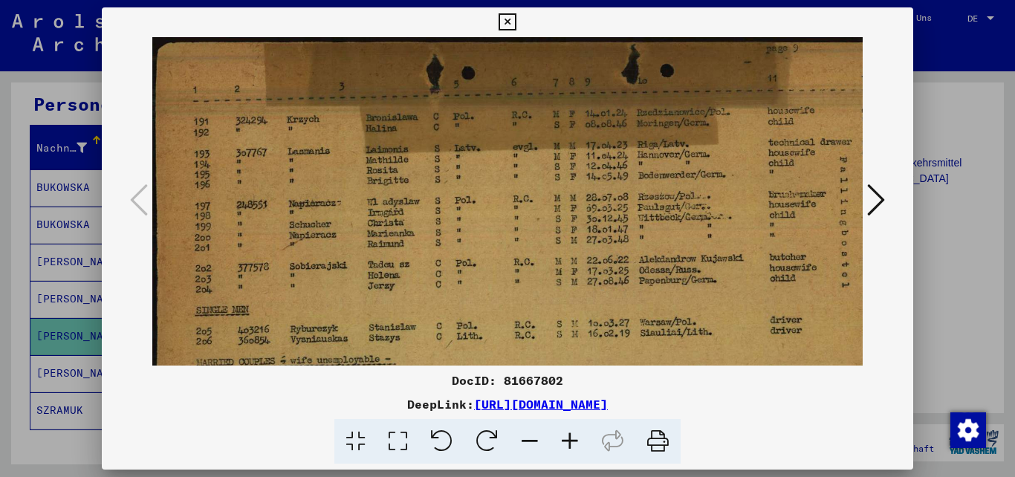
click at [572, 449] on icon at bounding box center [570, 441] width 40 height 45
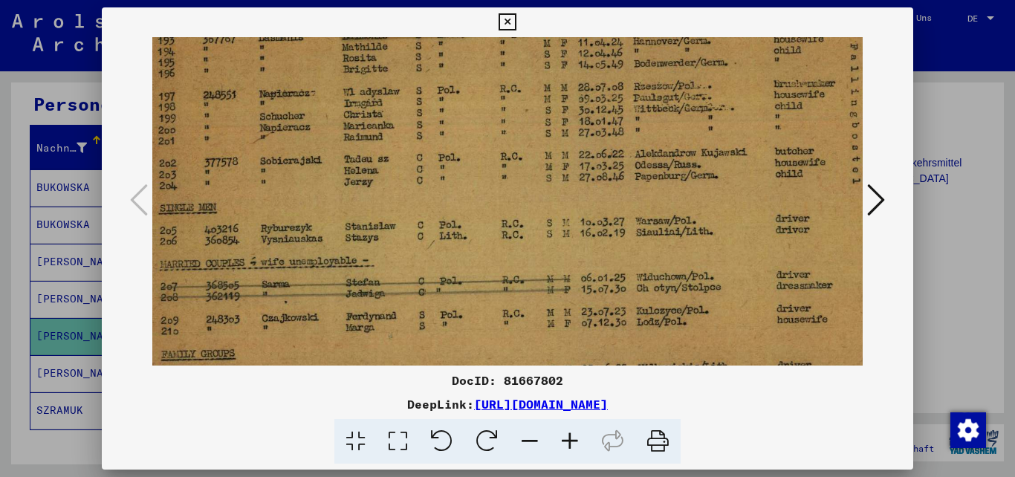
drag, startPoint x: 686, startPoint y: 280, endPoint x: 645, endPoint y: 152, distance: 134.4
click at [645, 152] on img at bounding box center [553, 190] width 880 height 551
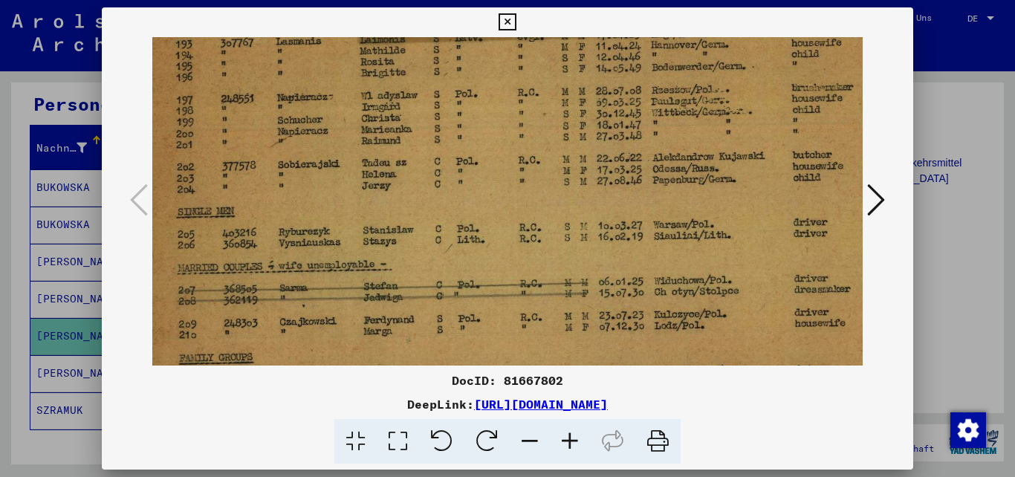
scroll to position [132, 0]
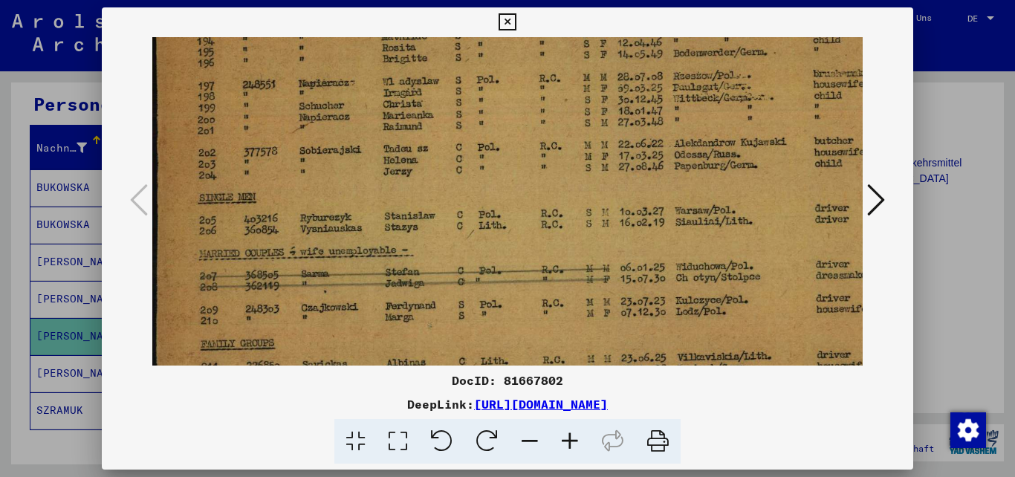
drag, startPoint x: 455, startPoint y: 202, endPoint x: 618, endPoint y: 198, distance: 163.5
click at [618, 198] on img at bounding box center [592, 180] width 880 height 551
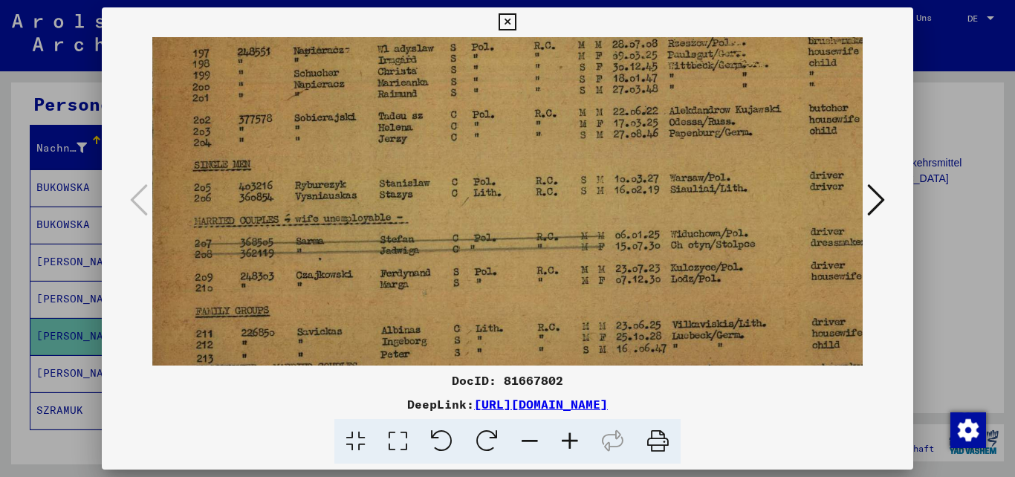
scroll to position [165, 4]
drag, startPoint x: 646, startPoint y: 157, endPoint x: 652, endPoint y: 139, distance: 19.0
click at [652, 139] on img at bounding box center [588, 147] width 880 height 551
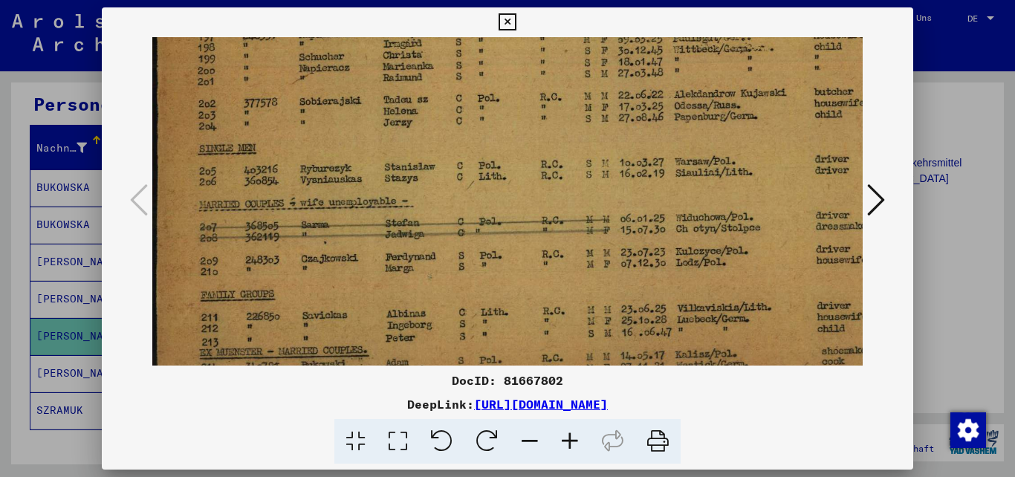
scroll to position [223, 0]
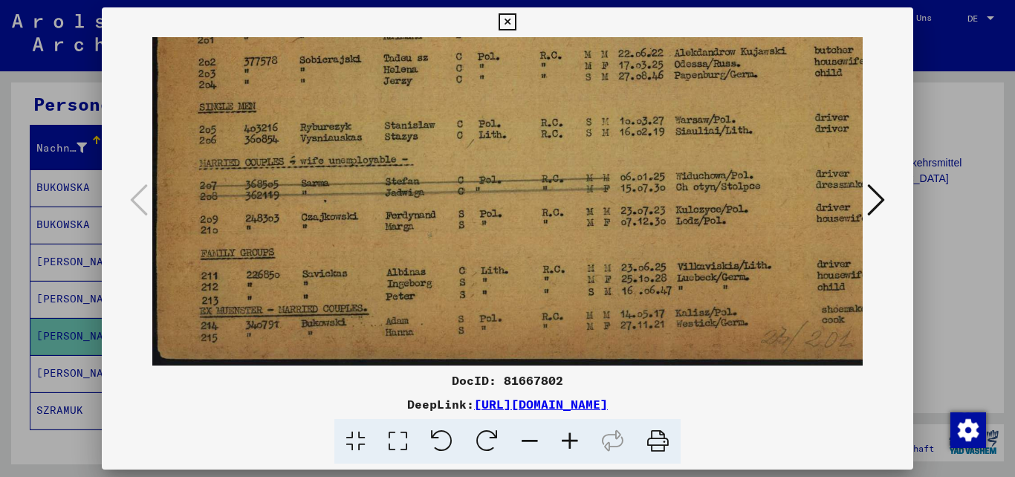
drag, startPoint x: 553, startPoint y: 315, endPoint x: 601, endPoint y: 201, distance: 123.5
click at [601, 201] on img at bounding box center [592, 89] width 880 height 551
click at [877, 200] on icon at bounding box center [876, 200] width 18 height 36
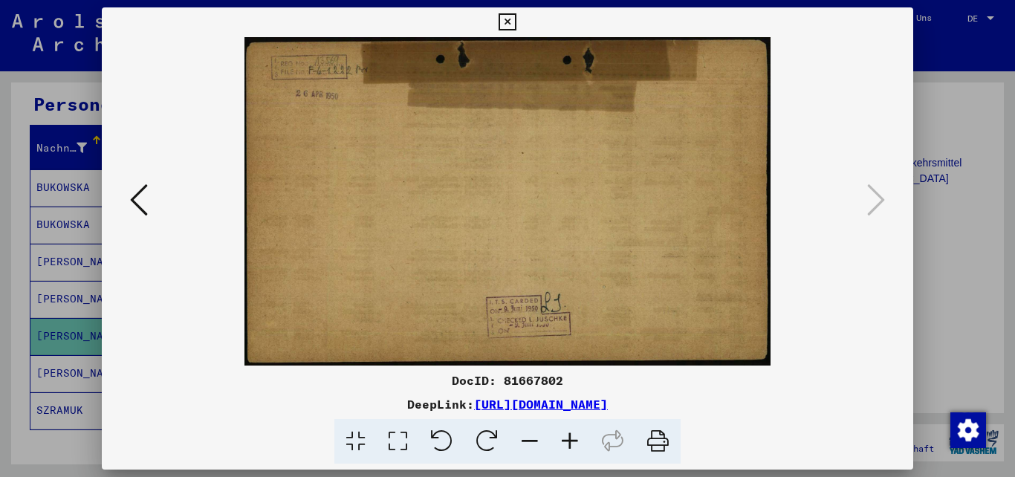
scroll to position [0, 0]
click at [516, 22] on icon at bounding box center [507, 22] width 17 height 18
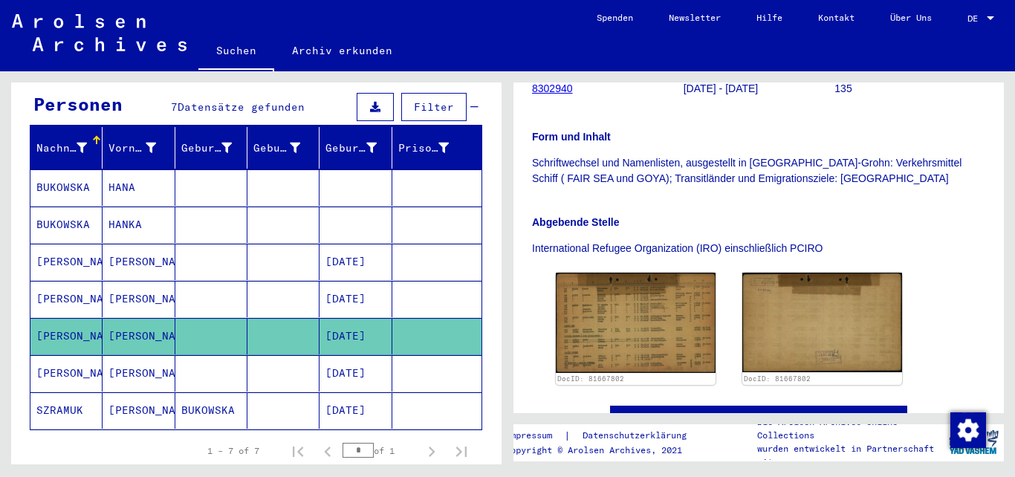
click at [341, 355] on mat-cell "[DATE]" at bounding box center [355, 373] width 72 height 36
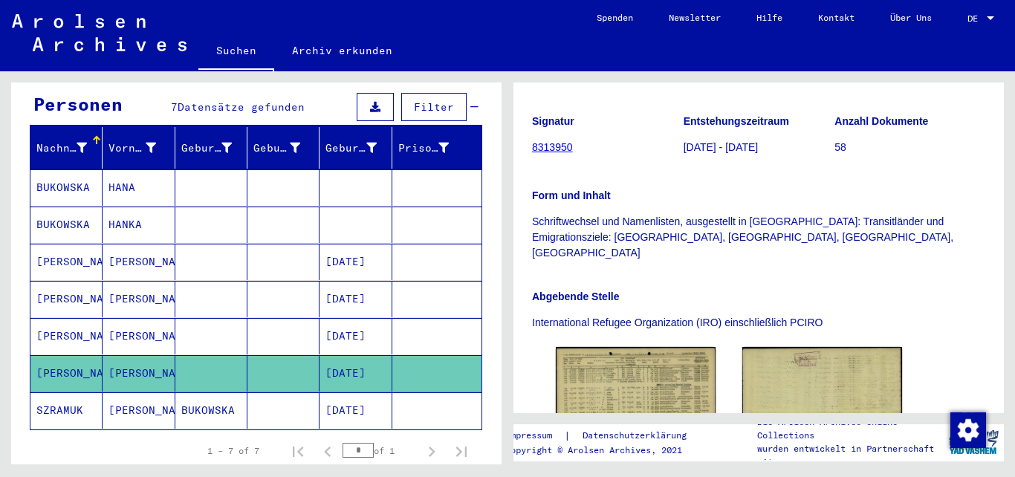
scroll to position [241, 0]
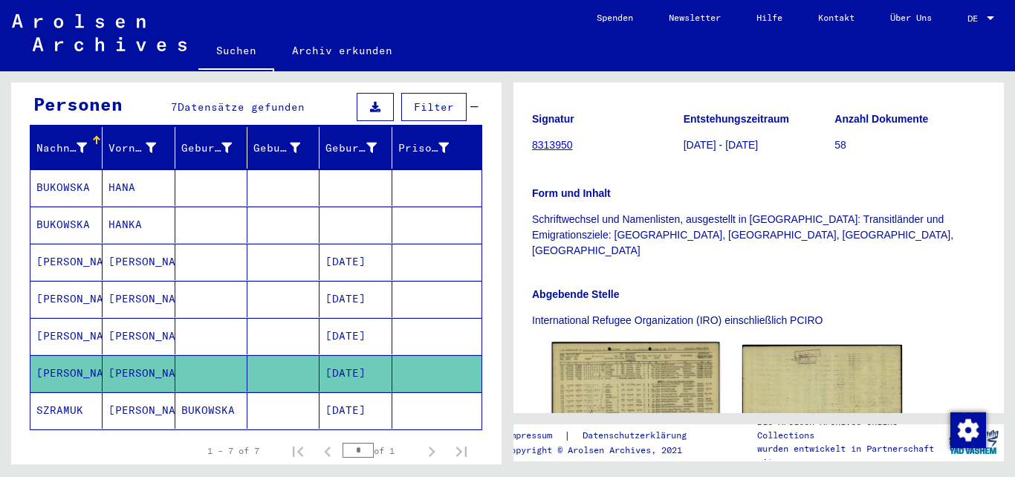
click at [633, 361] on img at bounding box center [636, 394] width 168 height 105
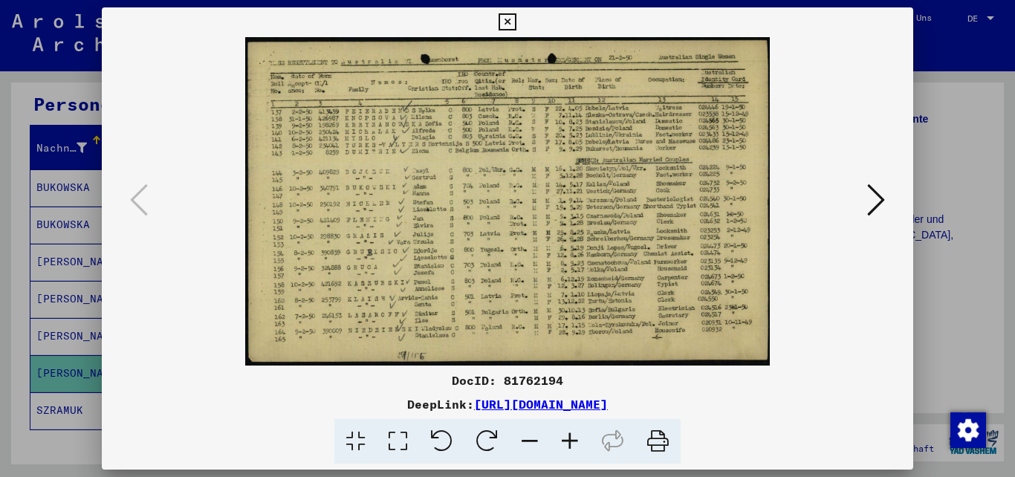
click at [572, 441] on icon at bounding box center [570, 441] width 40 height 45
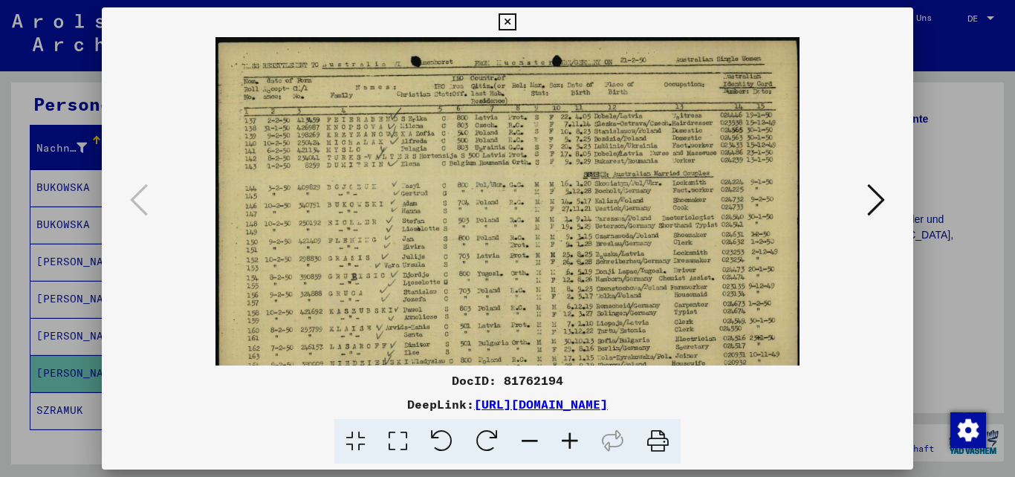
click at [572, 441] on icon at bounding box center [570, 441] width 40 height 45
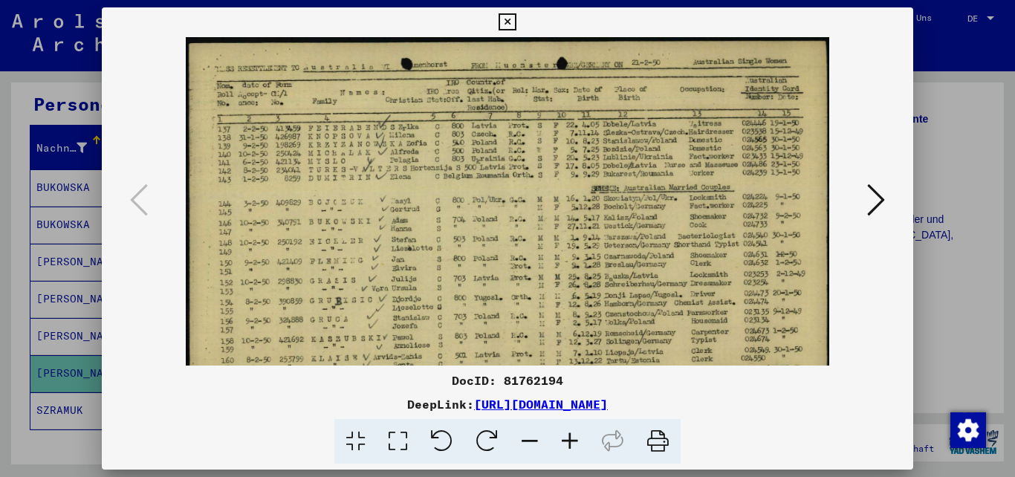
click at [572, 441] on icon at bounding box center [570, 441] width 40 height 45
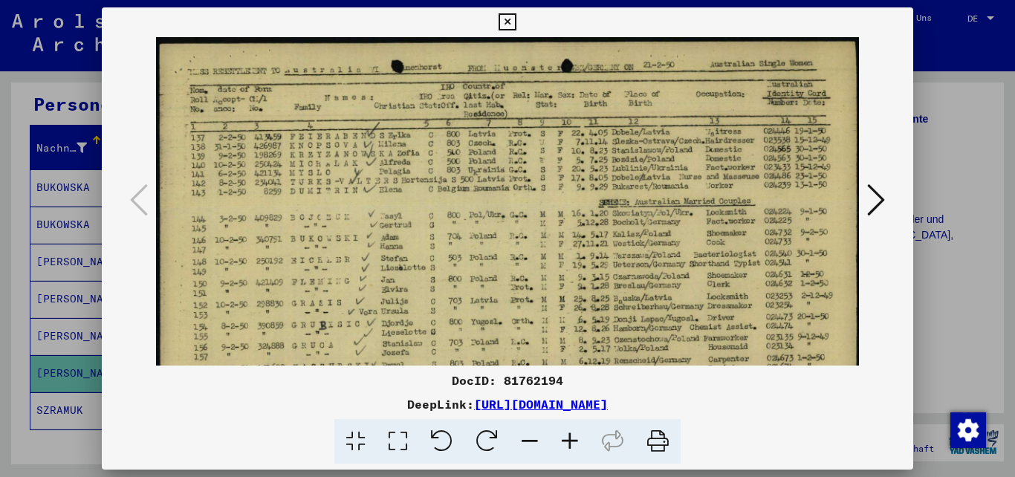
click at [572, 441] on icon at bounding box center [570, 441] width 40 height 45
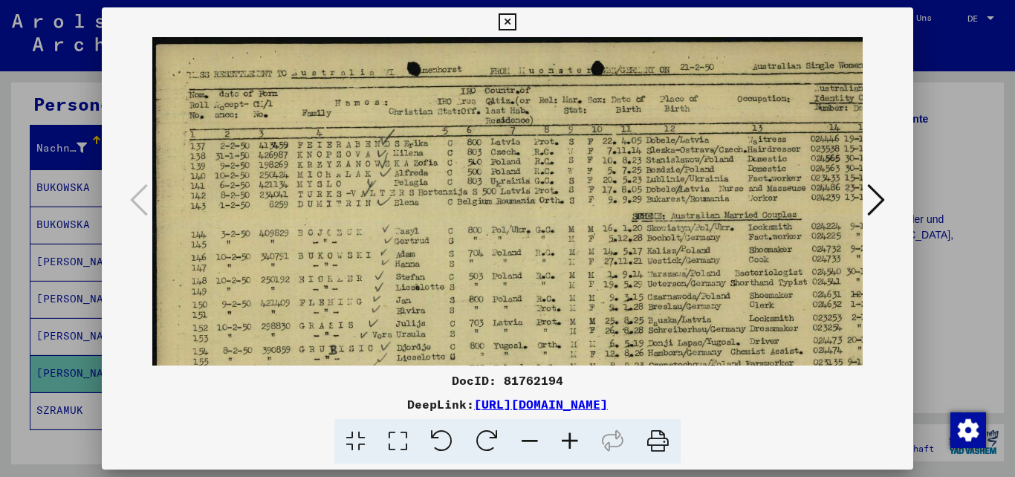
click at [572, 441] on icon at bounding box center [570, 441] width 40 height 45
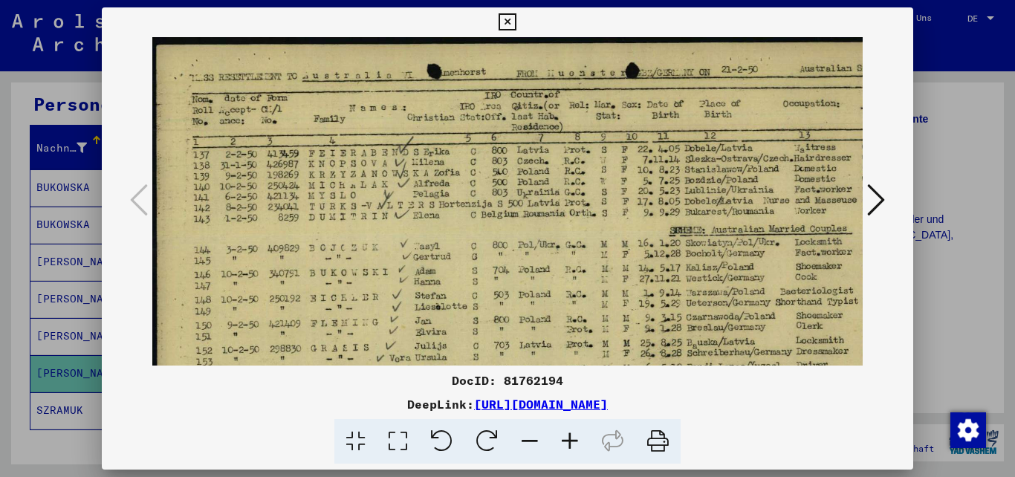
click at [572, 441] on icon at bounding box center [570, 441] width 40 height 45
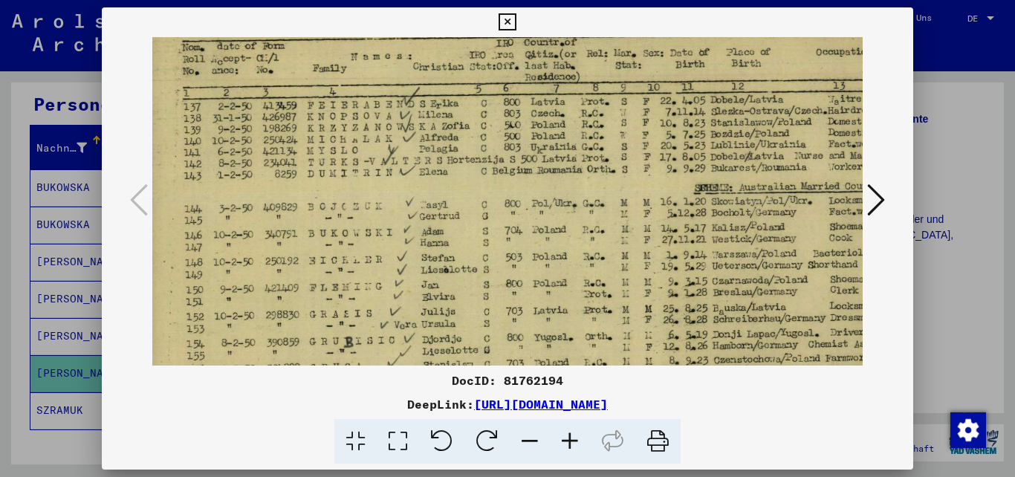
scroll to position [66, 18]
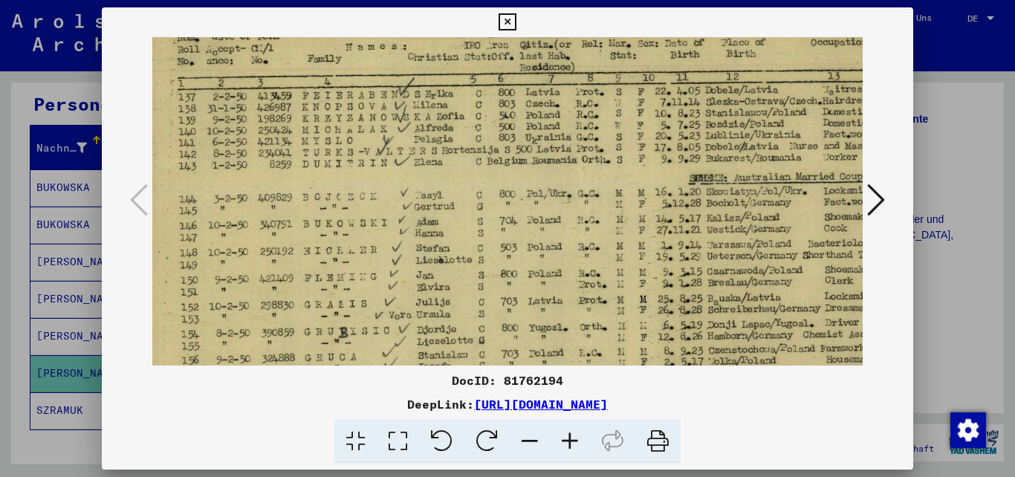
drag, startPoint x: 712, startPoint y: 248, endPoint x: 694, endPoint y: 190, distance: 60.6
click at [694, 190] on img at bounding box center [574, 246] width 880 height 551
click at [516, 19] on icon at bounding box center [507, 22] width 17 height 18
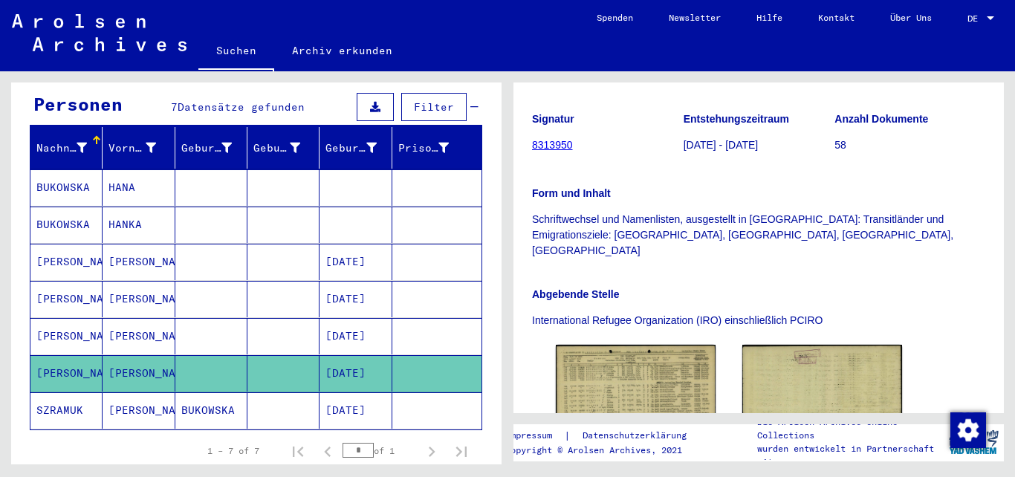
click at [363, 395] on mat-cell "[DATE]" at bounding box center [355, 410] width 72 height 36
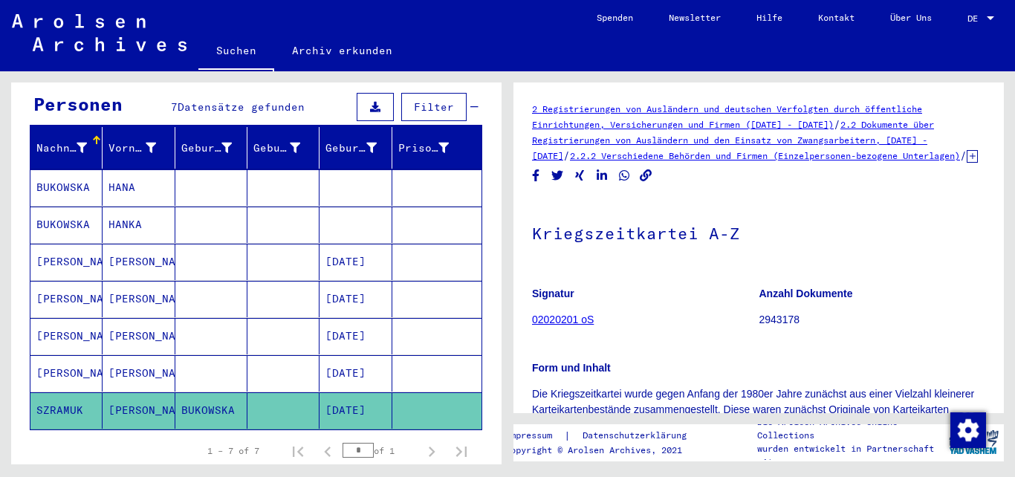
scroll to position [146, 0]
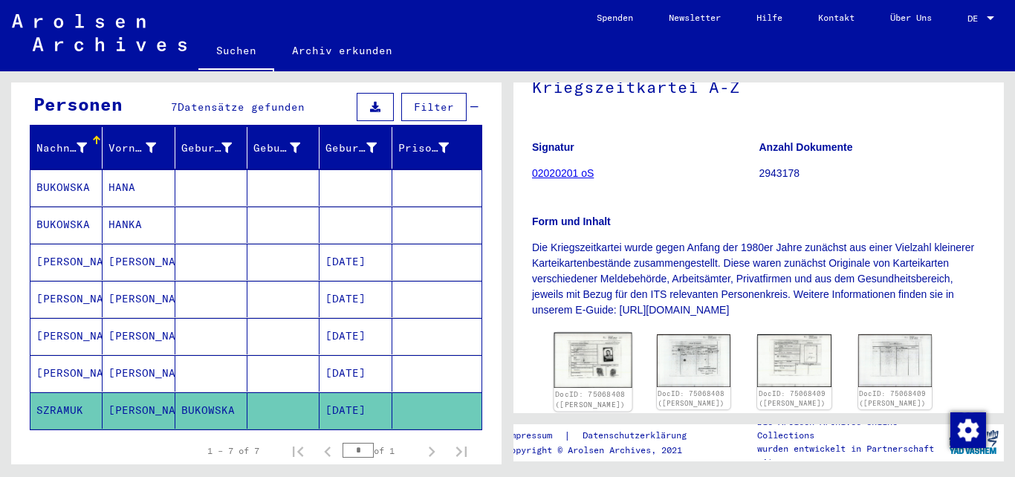
click at [601, 362] on img at bounding box center [592, 360] width 77 height 55
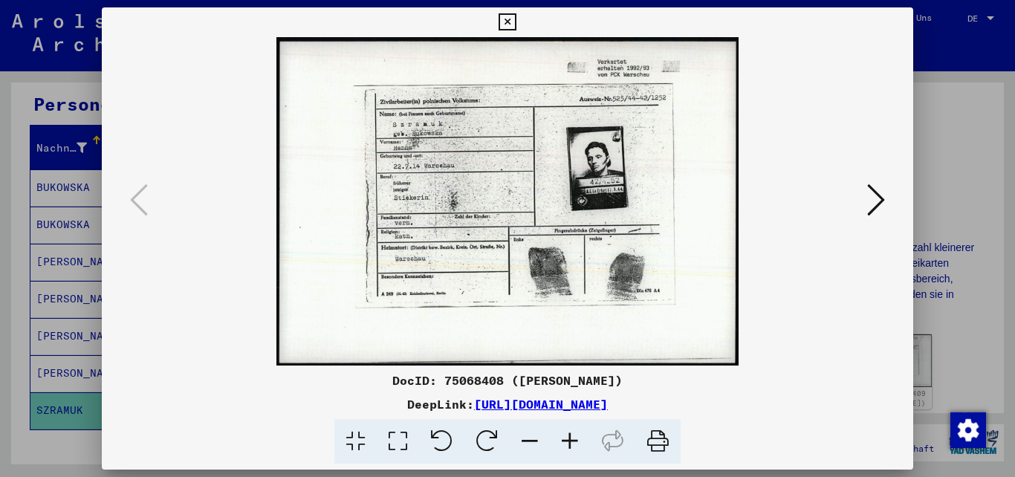
click at [879, 200] on icon at bounding box center [876, 200] width 18 height 36
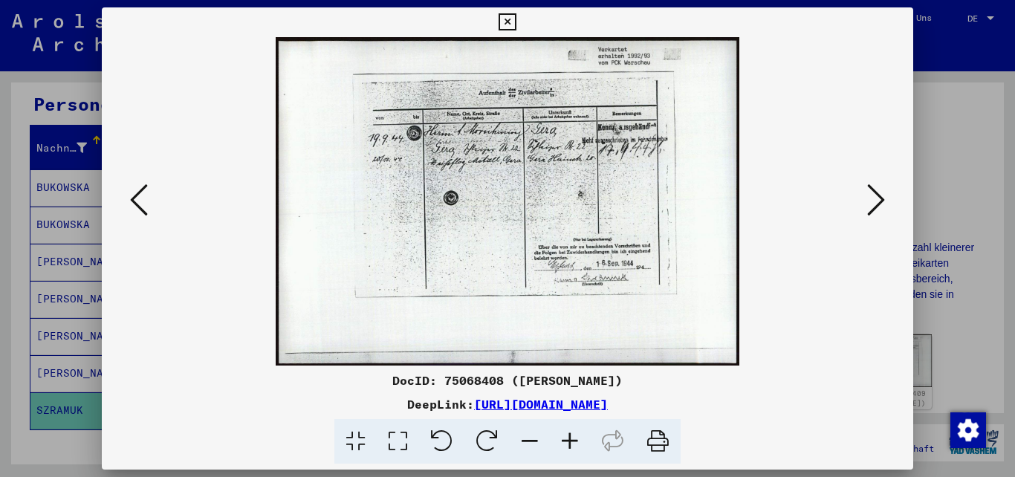
click at [879, 200] on icon at bounding box center [876, 200] width 18 height 36
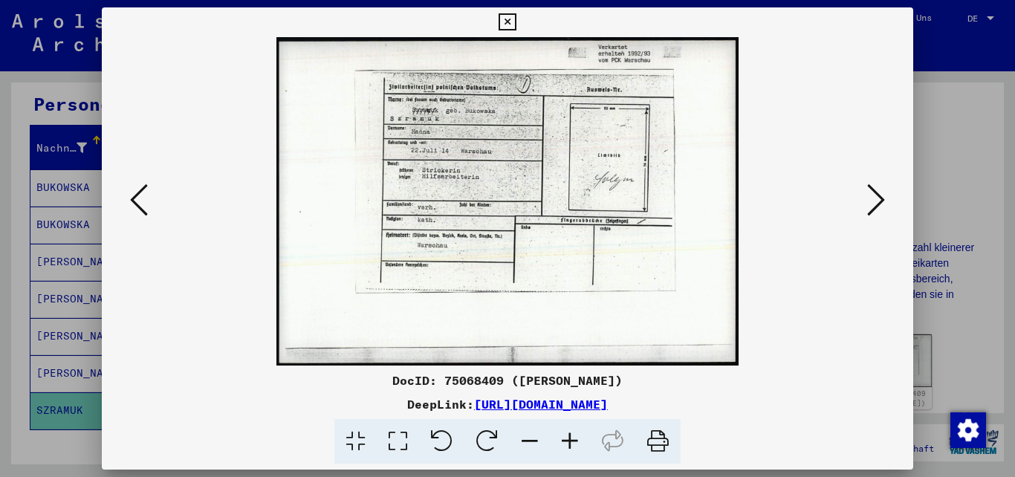
click at [879, 200] on icon at bounding box center [876, 200] width 18 height 36
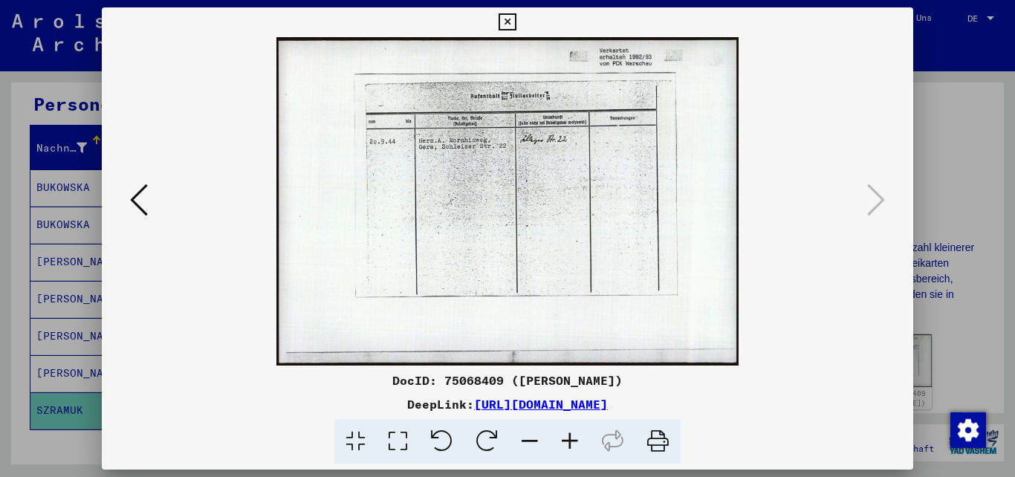
click at [516, 23] on icon at bounding box center [507, 22] width 17 height 18
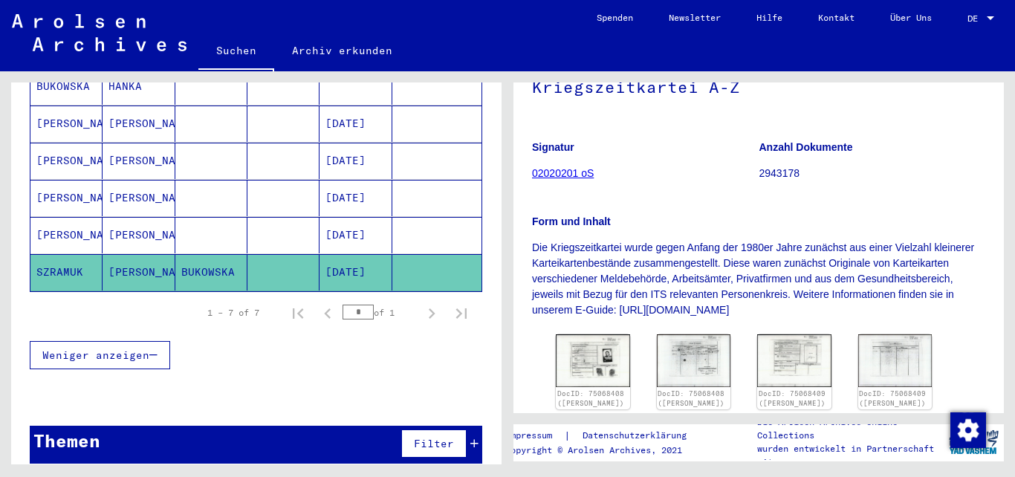
scroll to position [0, 0]
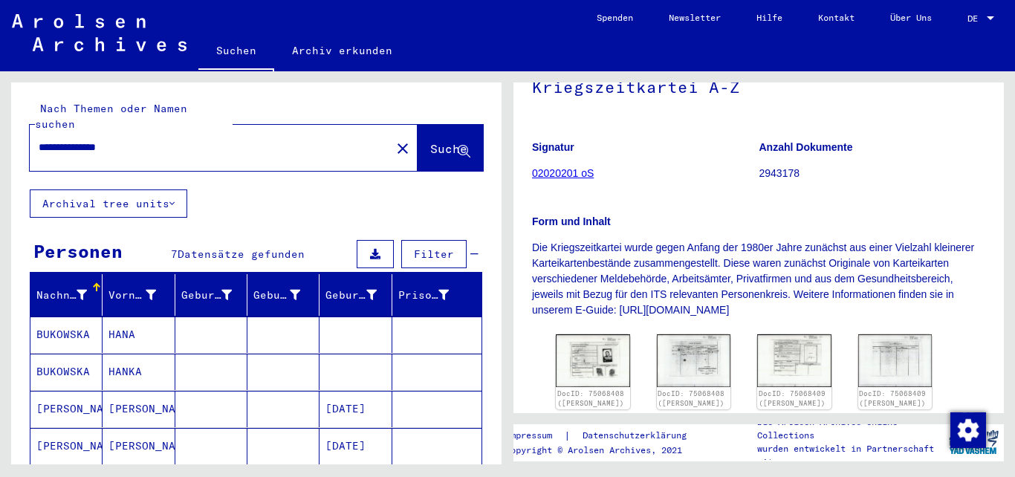
drag, startPoint x: 160, startPoint y: 131, endPoint x: 159, endPoint y: 121, distance: 9.8
click at [159, 140] on input "**********" at bounding box center [210, 148] width 343 height 16
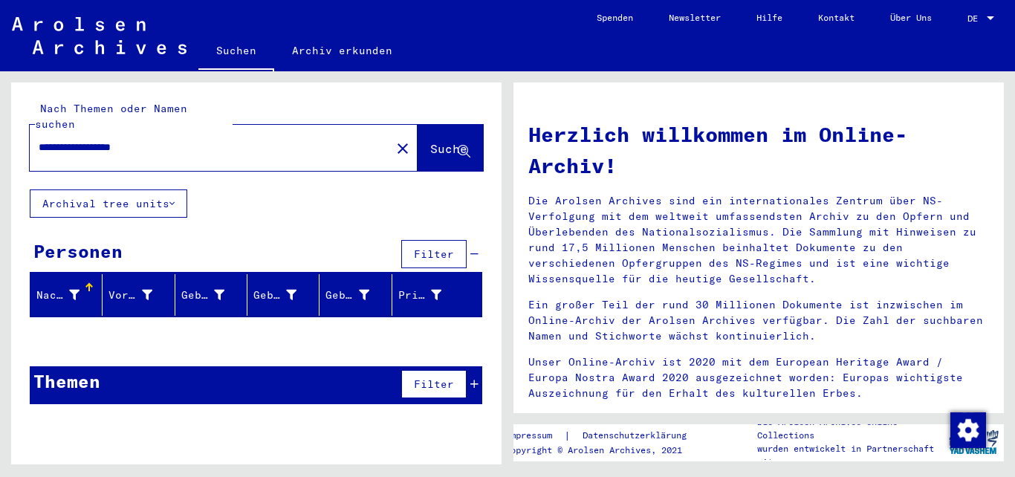
drag, startPoint x: 132, startPoint y: 129, endPoint x: 81, endPoint y: 136, distance: 51.7
click at [81, 140] on input "**********" at bounding box center [206, 148] width 334 height 16
click at [435, 125] on button "Suche" at bounding box center [450, 148] width 65 height 46
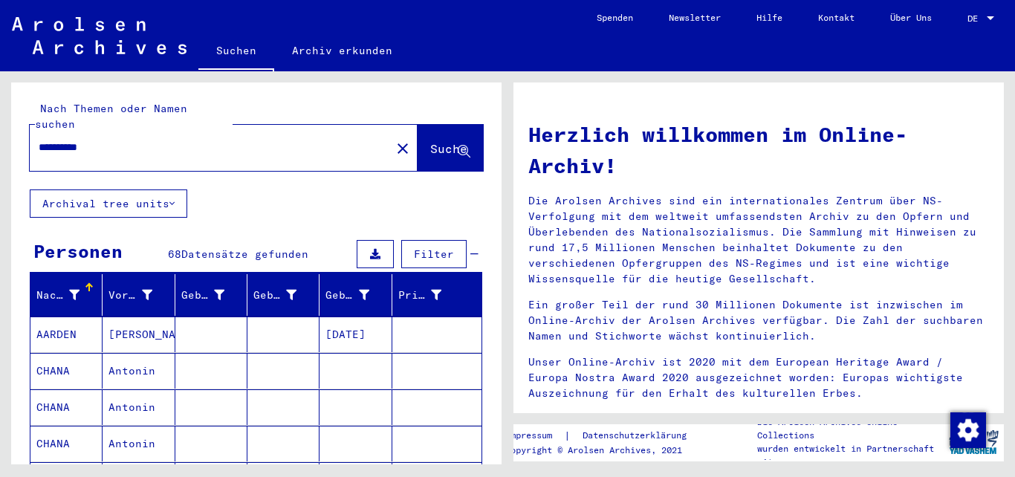
drag, startPoint x: 76, startPoint y: 130, endPoint x: 1, endPoint y: 115, distance: 75.8
click at [39, 140] on input "**********" at bounding box center [206, 148] width 334 height 16
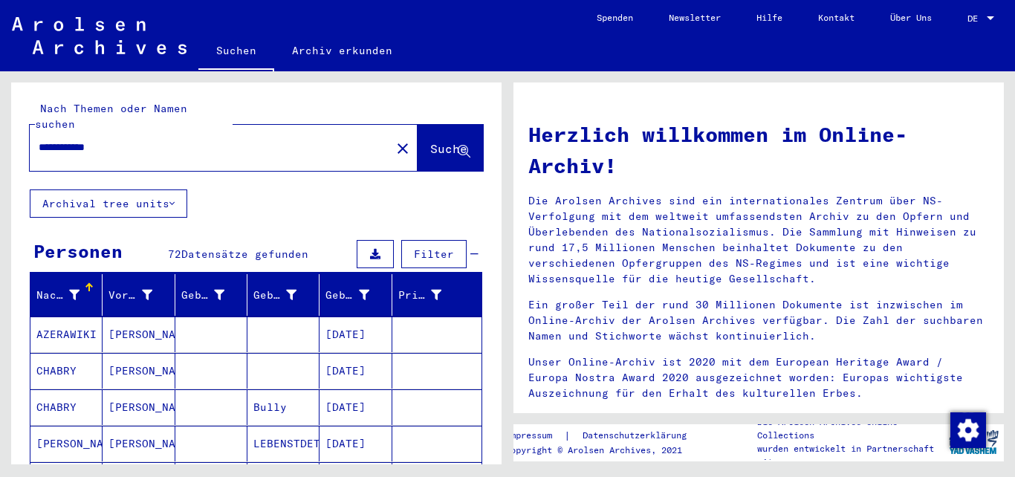
drag, startPoint x: 82, startPoint y: 135, endPoint x: 47, endPoint y: 136, distance: 35.7
click at [39, 140] on input "**********" at bounding box center [206, 148] width 334 height 16
type input "**********"
click at [441, 126] on button "Suche" at bounding box center [450, 148] width 65 height 46
